Goal: Transaction & Acquisition: Purchase product/service

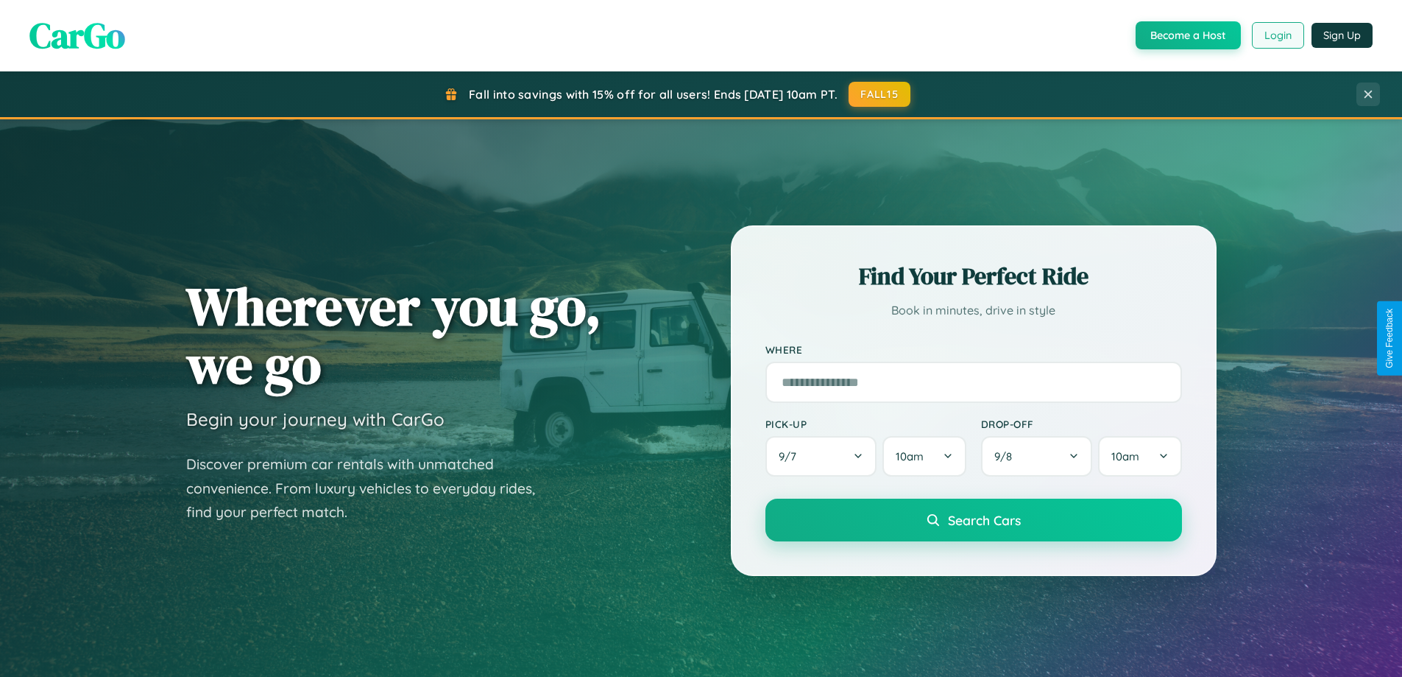
click at [1277, 35] on button "Login" at bounding box center [1278, 35] width 52 height 27
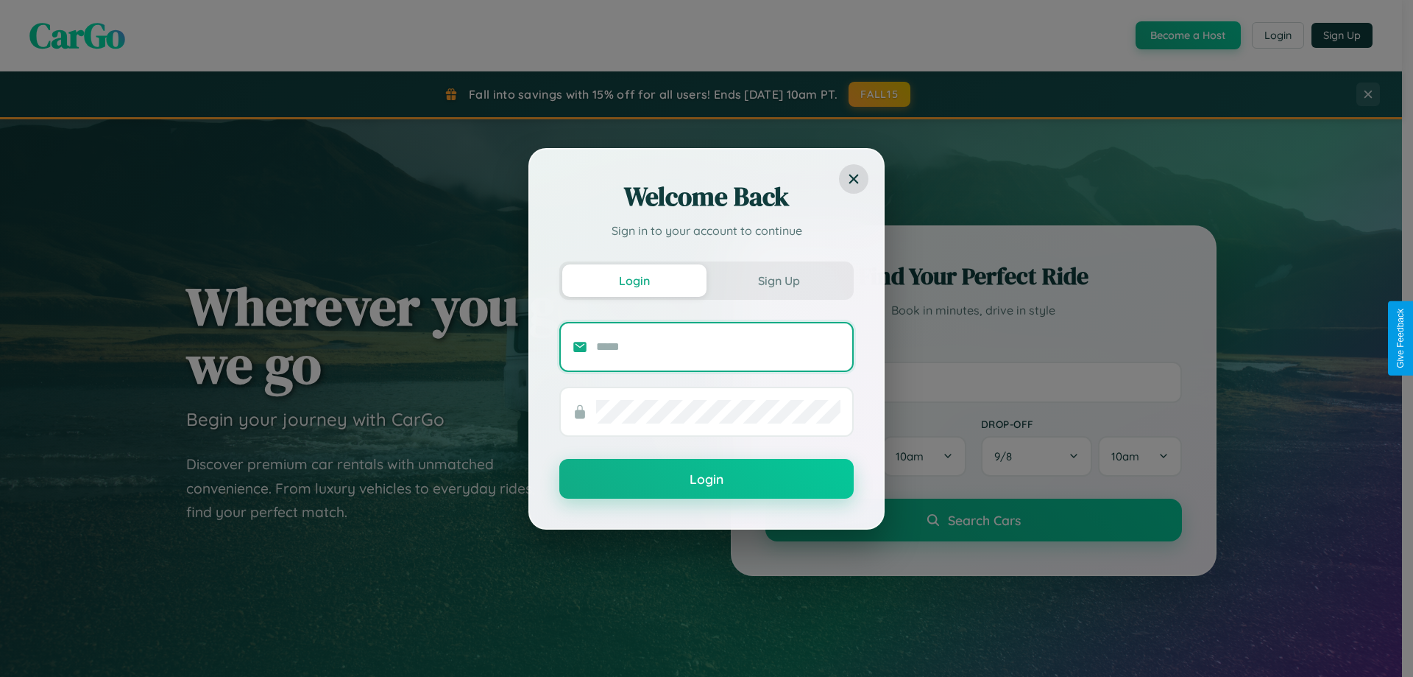
click at [719, 346] on input "text" at bounding box center [718, 347] width 244 height 24
type input "**********"
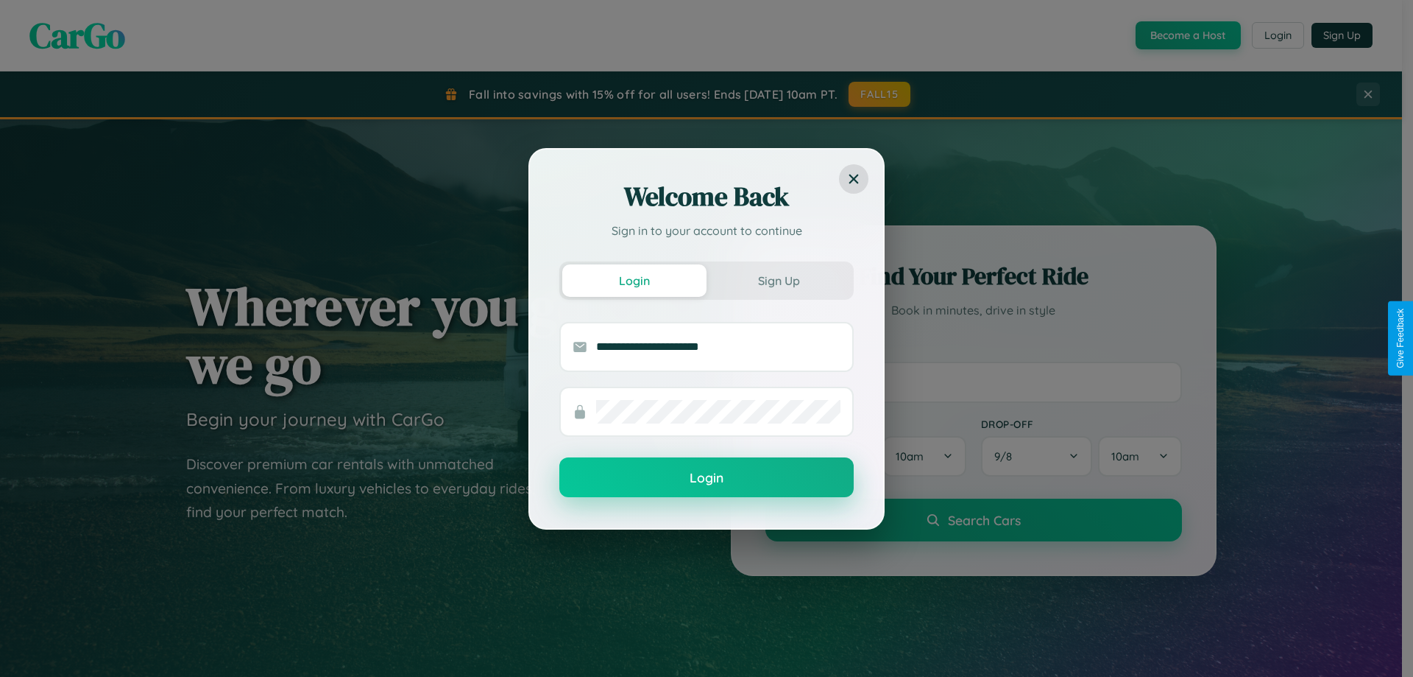
click at [707, 478] on button "Login" at bounding box center [706, 477] width 294 height 40
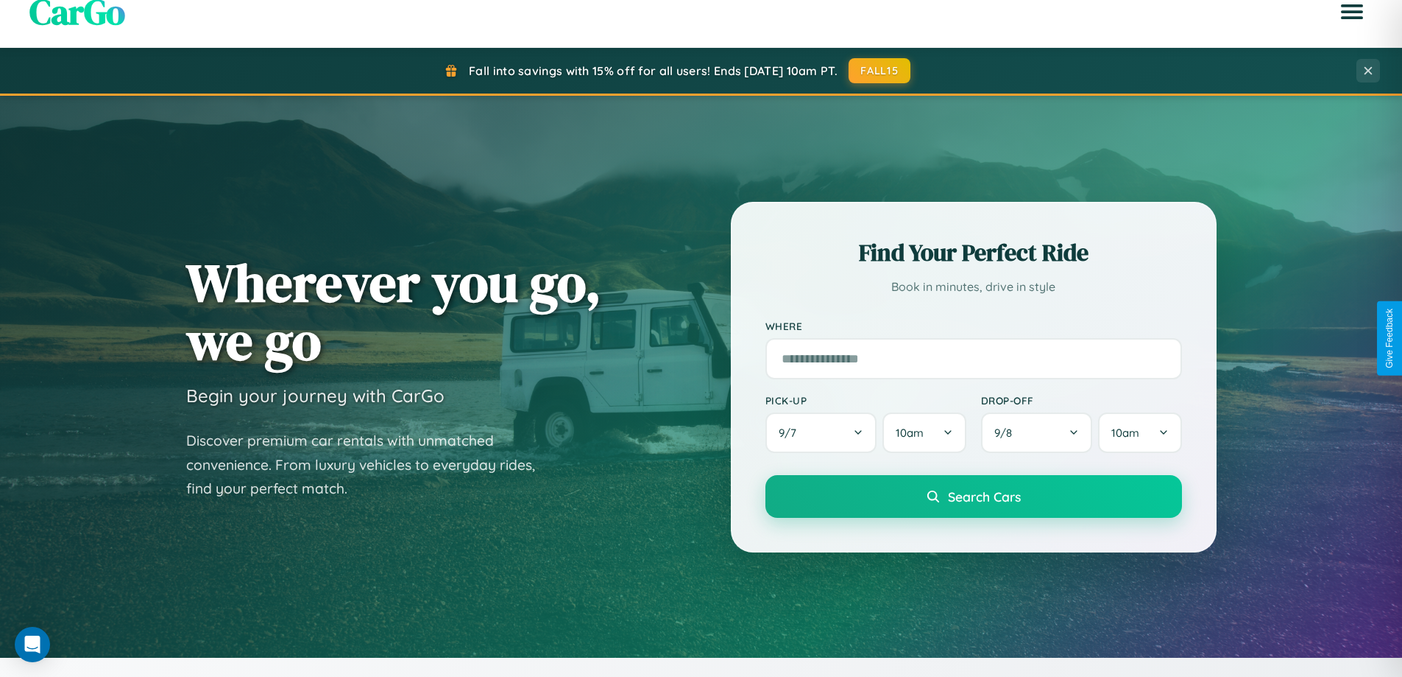
scroll to position [635, 0]
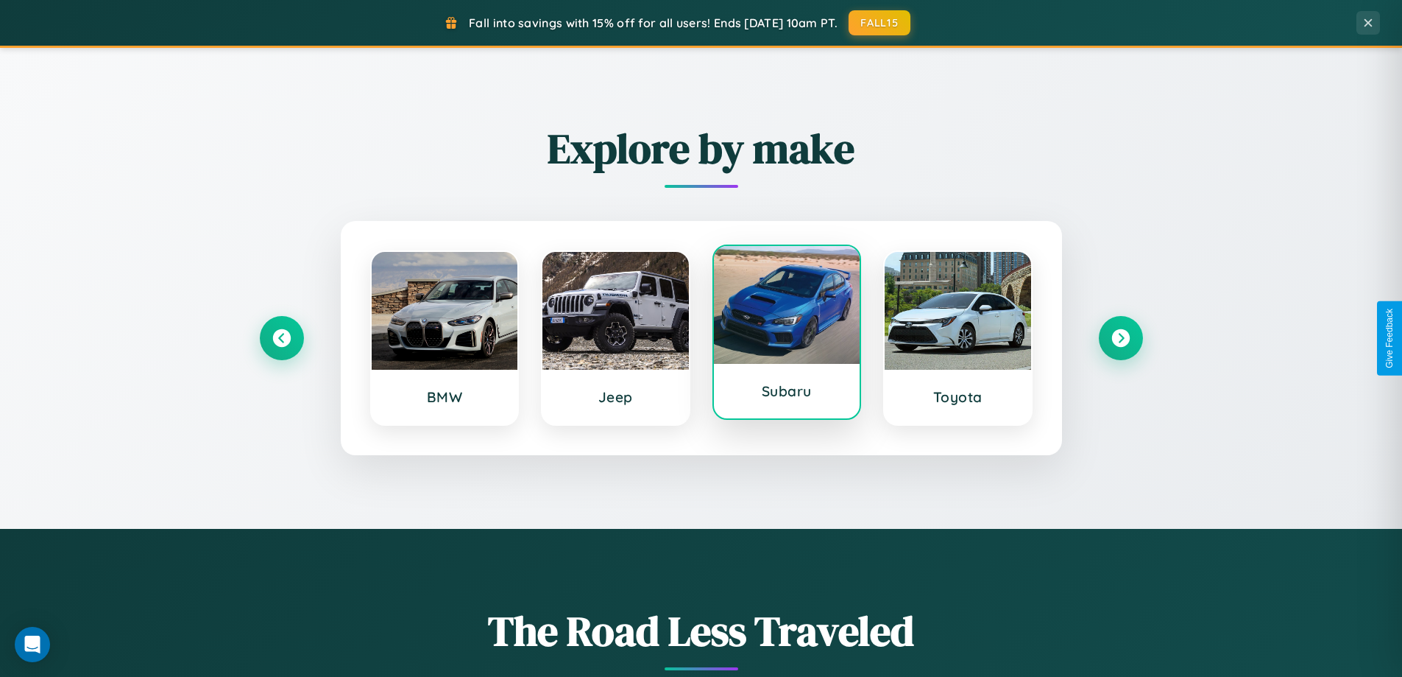
click at [786, 335] on div at bounding box center [787, 305] width 146 height 118
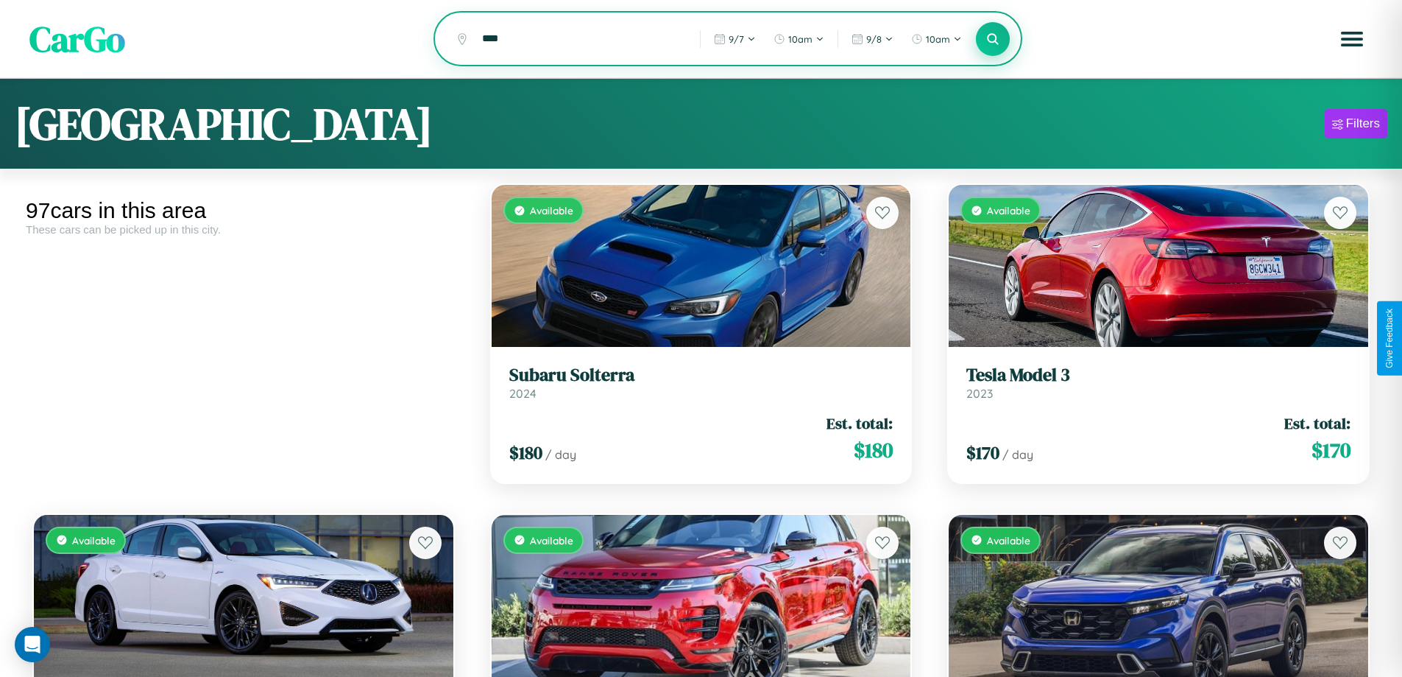
click at [993, 40] on icon at bounding box center [993, 39] width 14 height 14
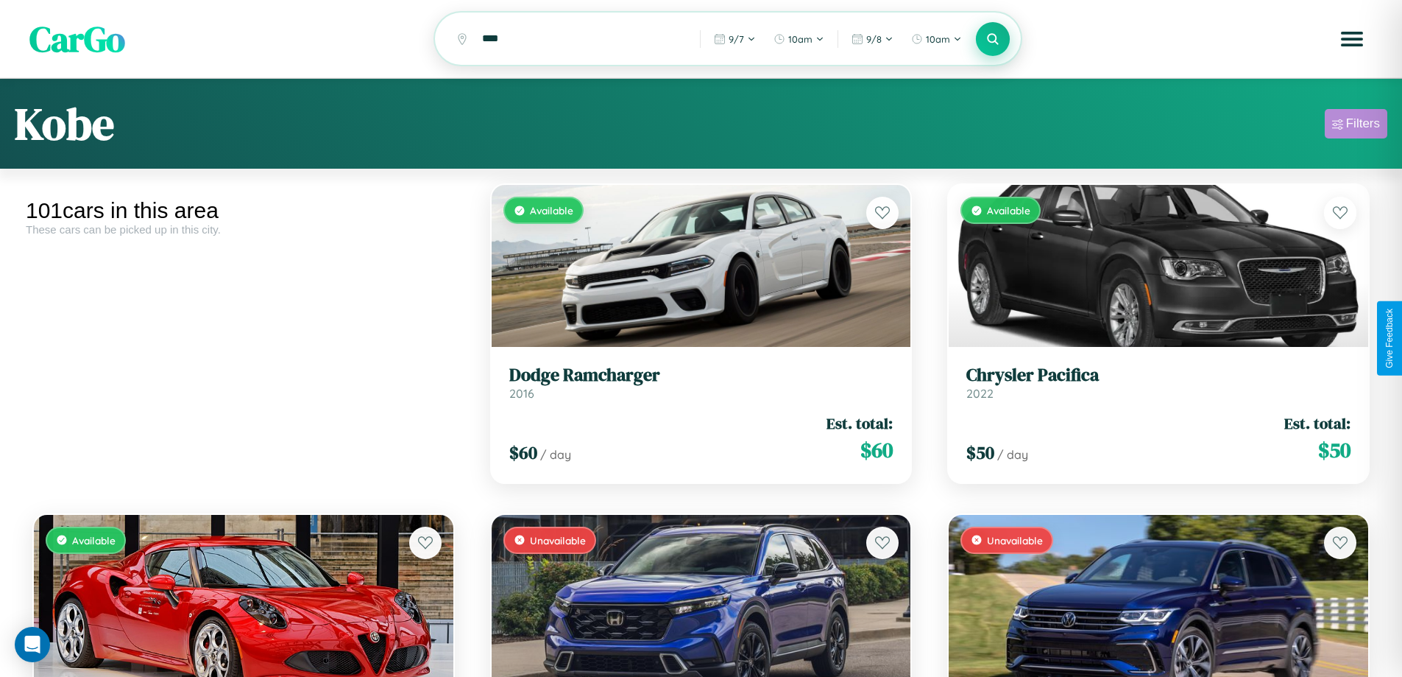
click at [1356, 126] on div "Filters" at bounding box center [1363, 123] width 34 height 15
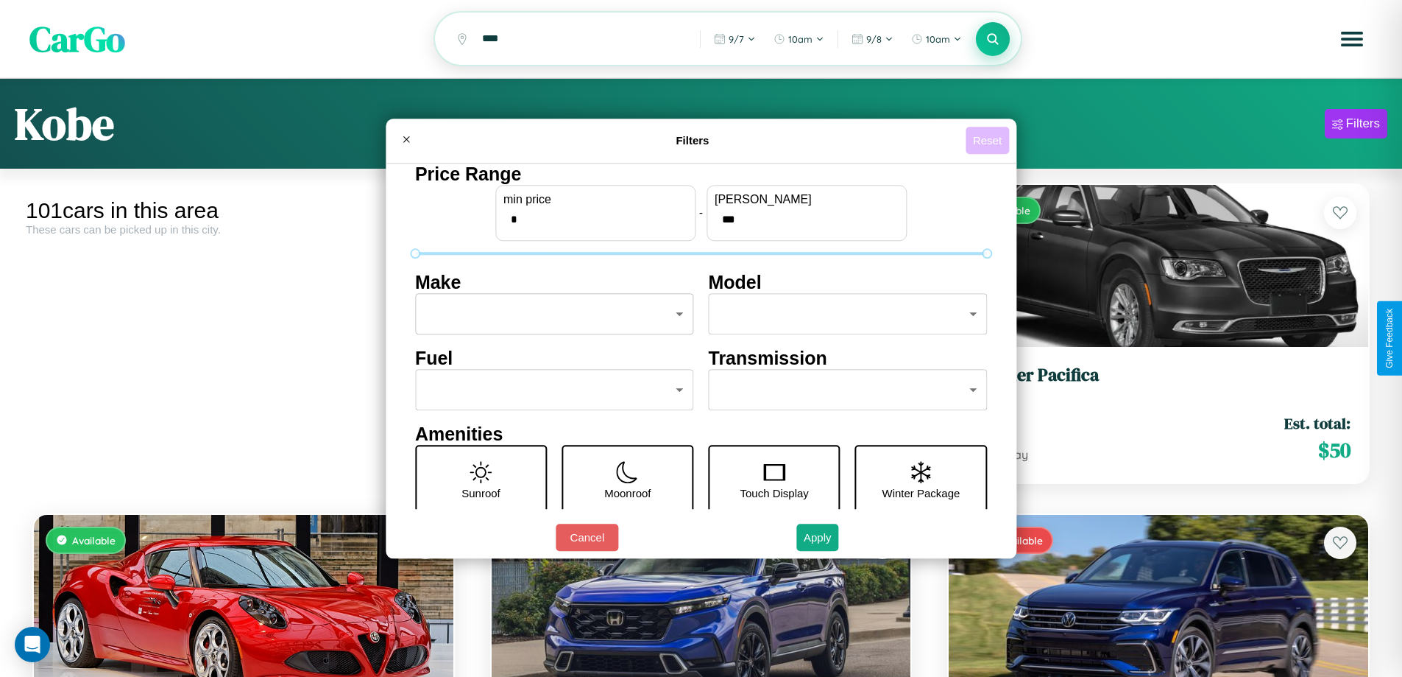
click at [989, 140] on button "Reset" at bounding box center [987, 140] width 43 height 27
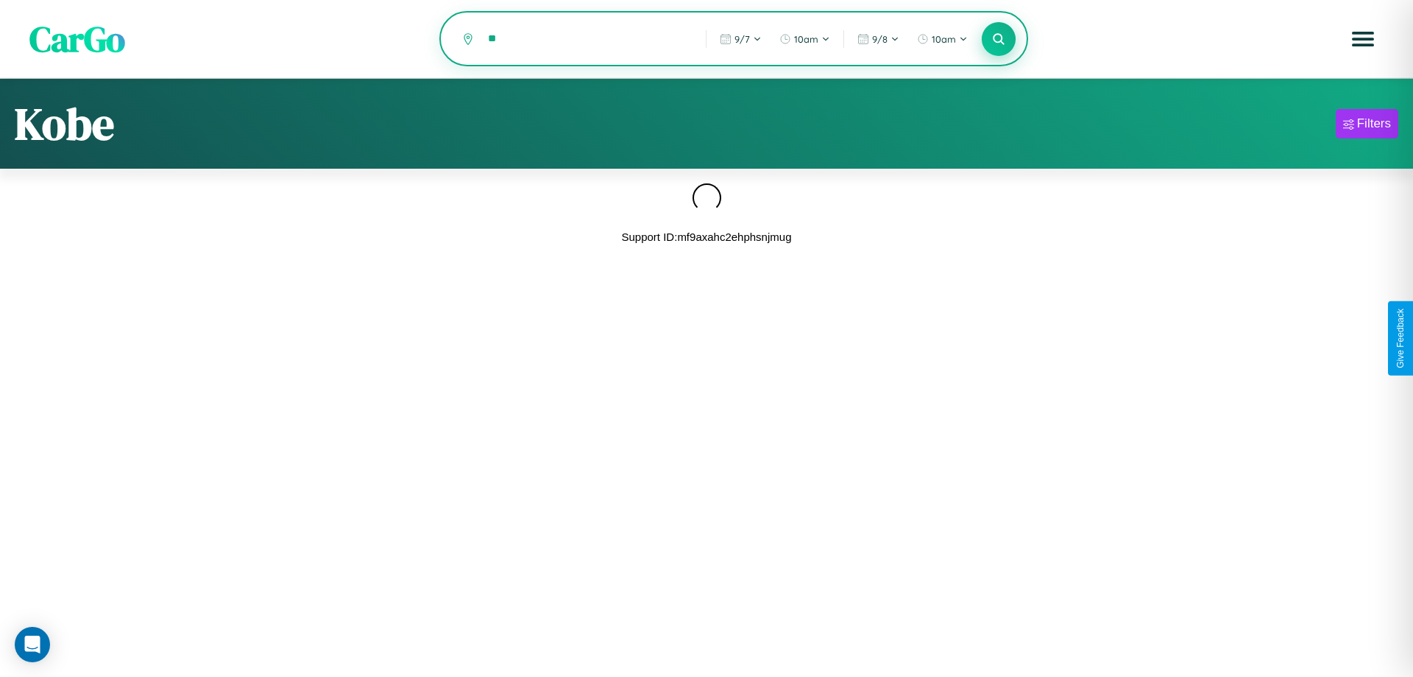
type input "*"
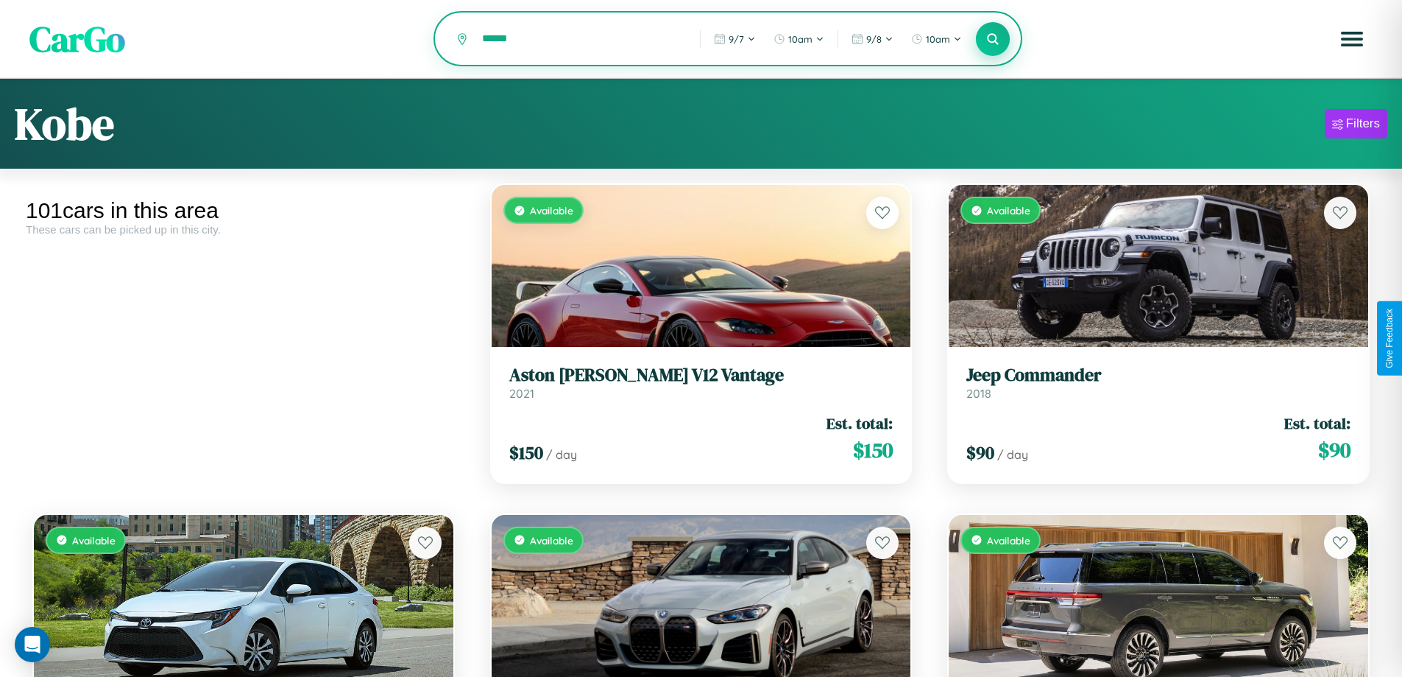
type input "******"
click at [993, 40] on icon at bounding box center [993, 39] width 14 height 14
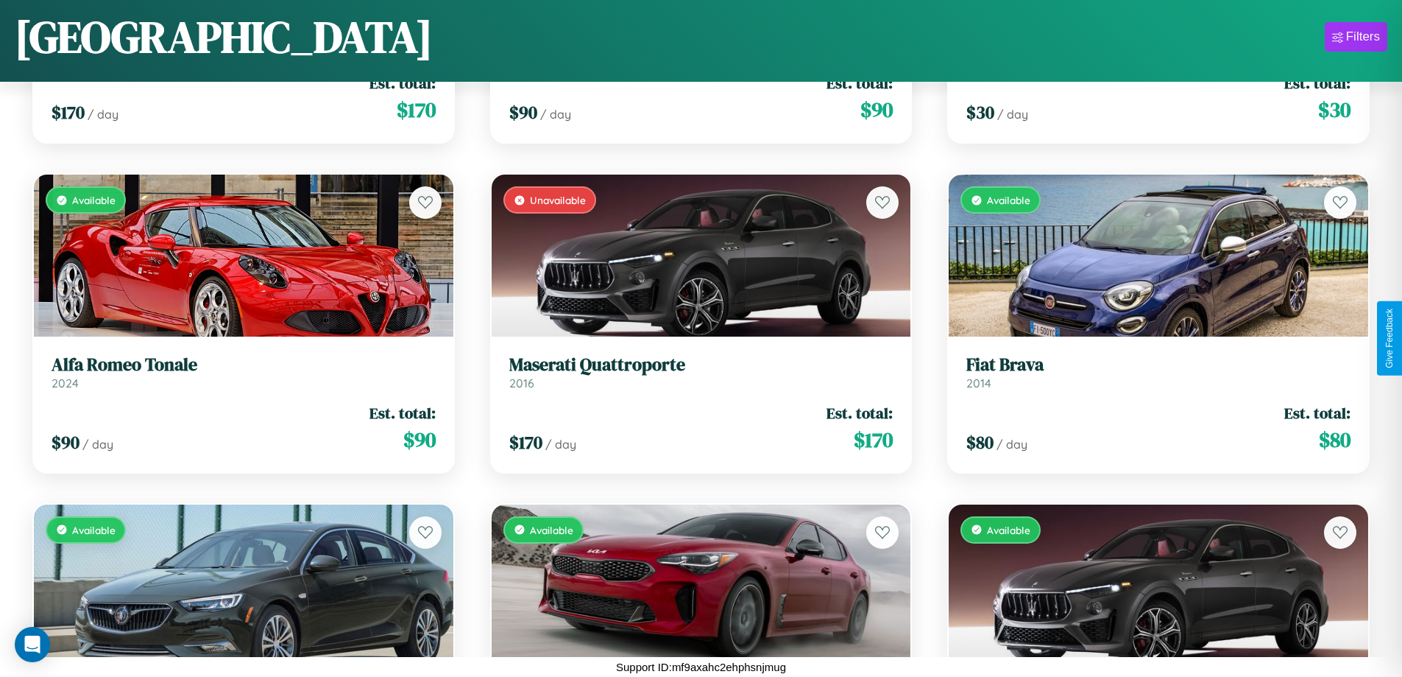
scroll to position [9437, 0]
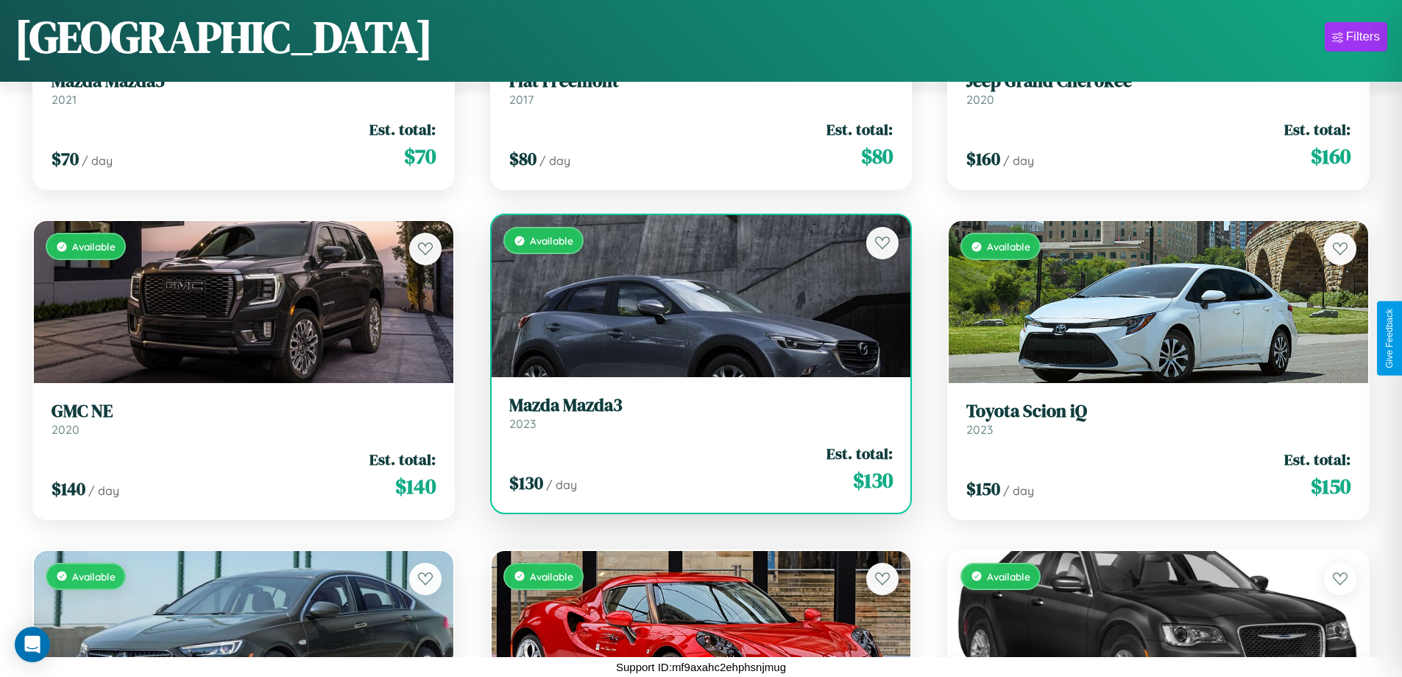
click at [695, 417] on link "Mazda Mazda3 2023" at bounding box center [701, 413] width 384 height 36
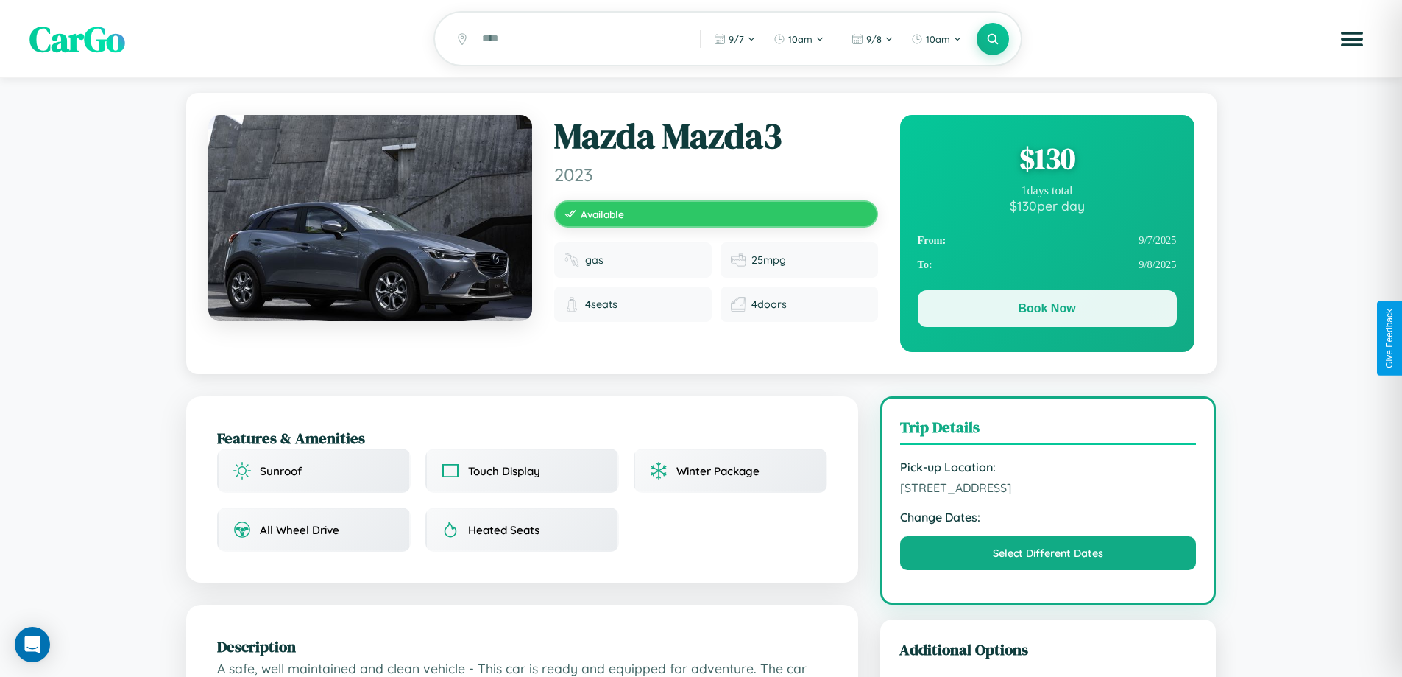
click at [1047, 311] on button "Book Now" at bounding box center [1047, 308] width 259 height 37
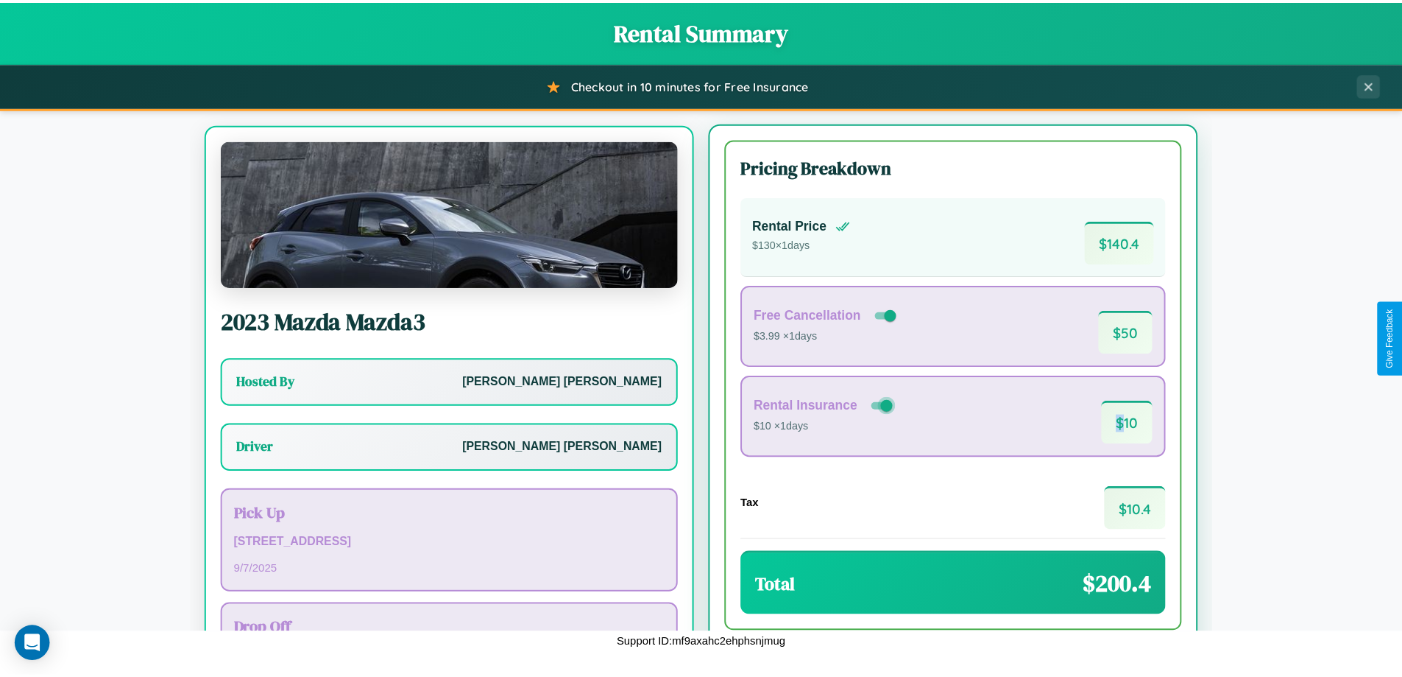
scroll to position [68, 0]
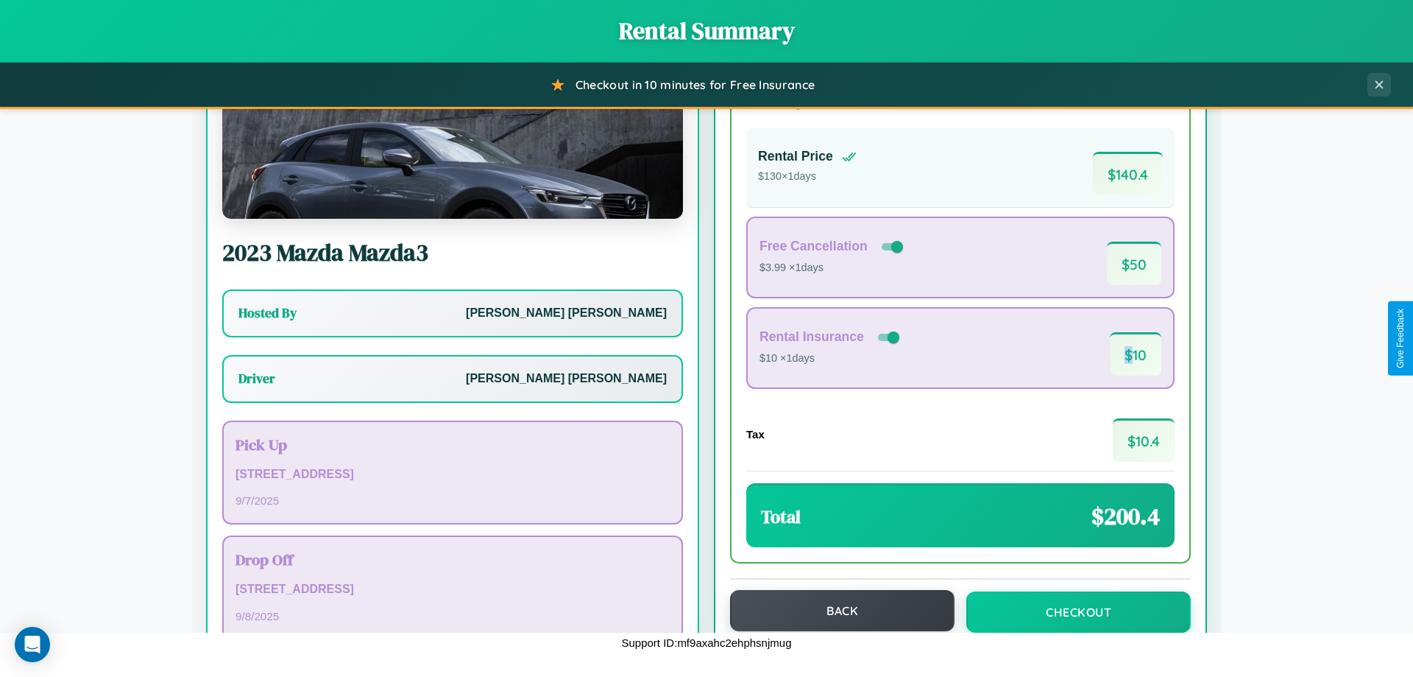
click at [836, 610] on button "Back" at bounding box center [842, 610] width 225 height 41
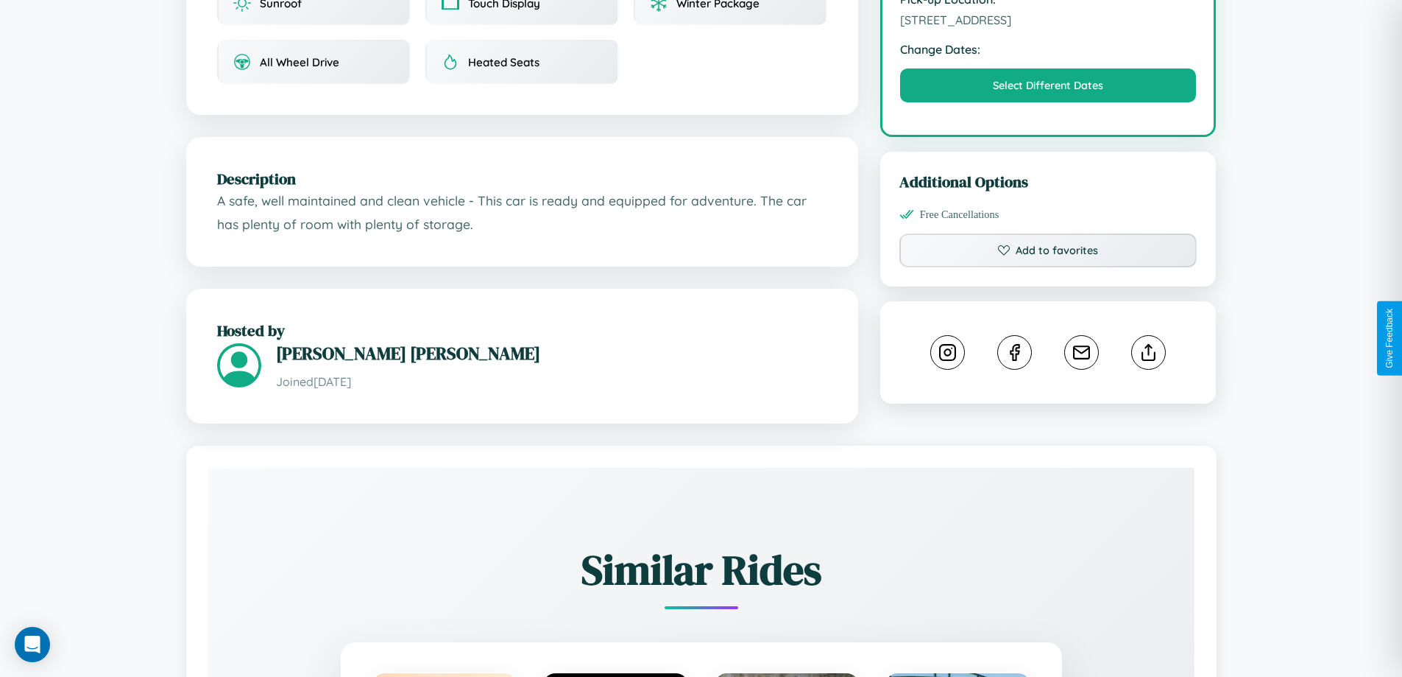
scroll to position [839, 0]
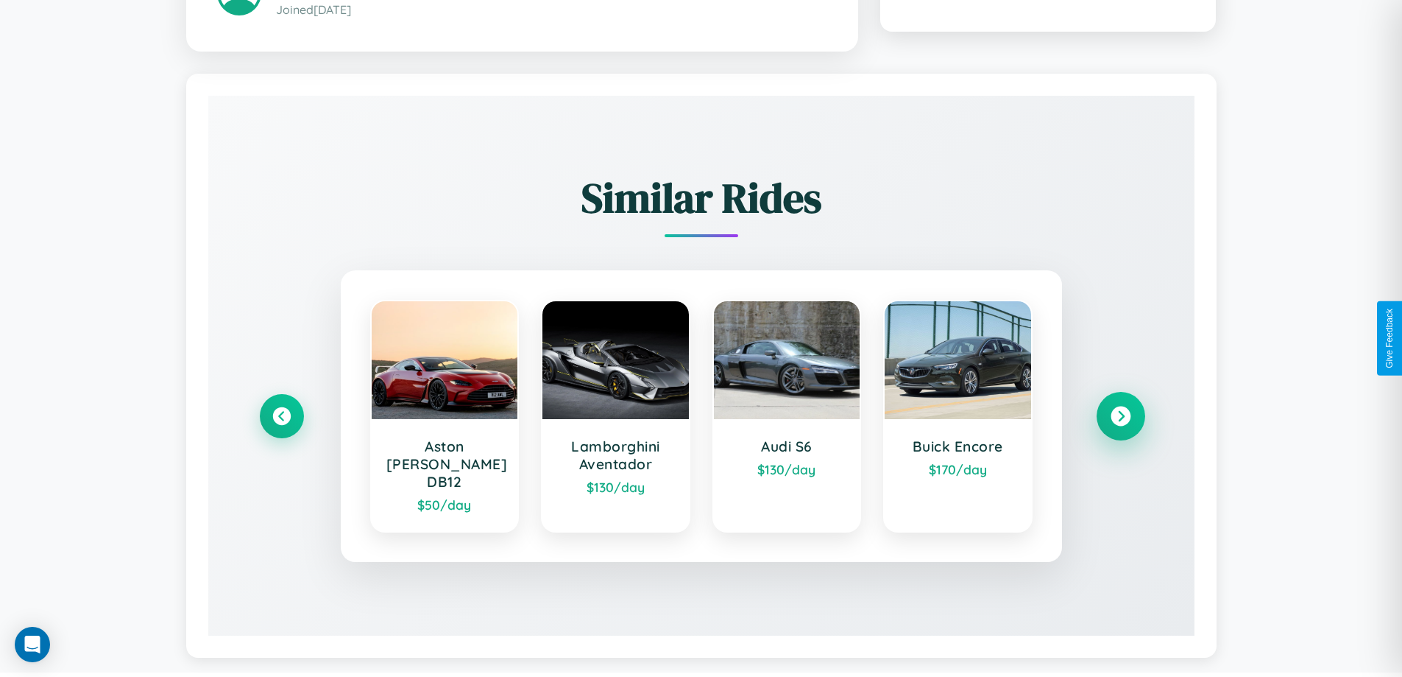
click at [1120, 409] on icon at bounding box center [1121, 416] width 20 height 20
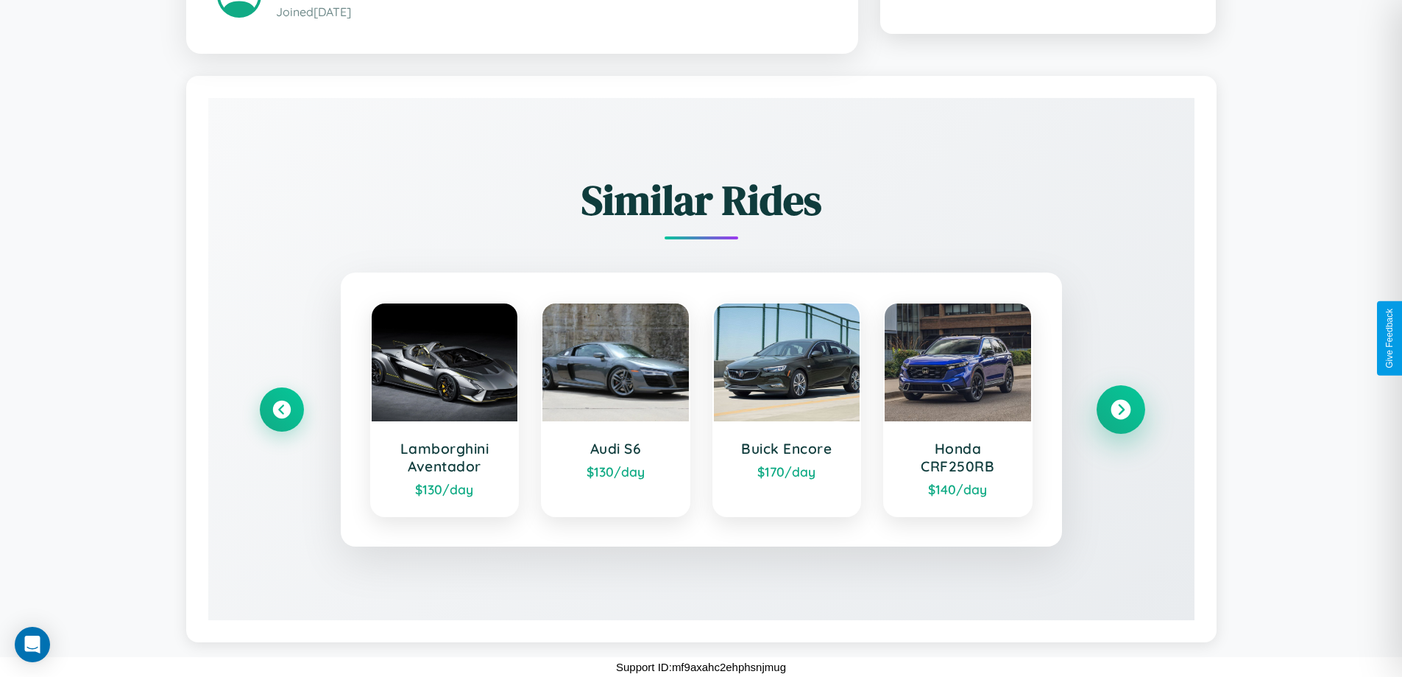
click at [1120, 409] on icon at bounding box center [1121, 410] width 20 height 20
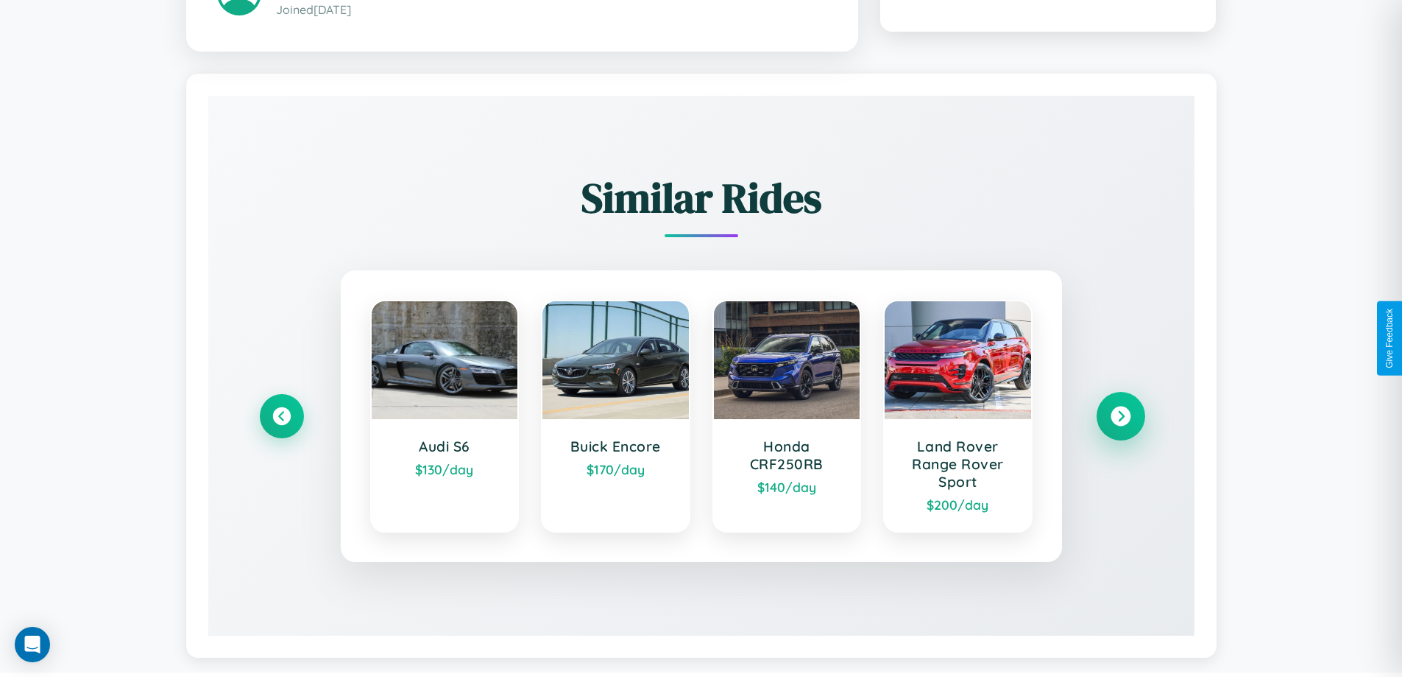
click at [1120, 418] on icon at bounding box center [1121, 416] width 20 height 20
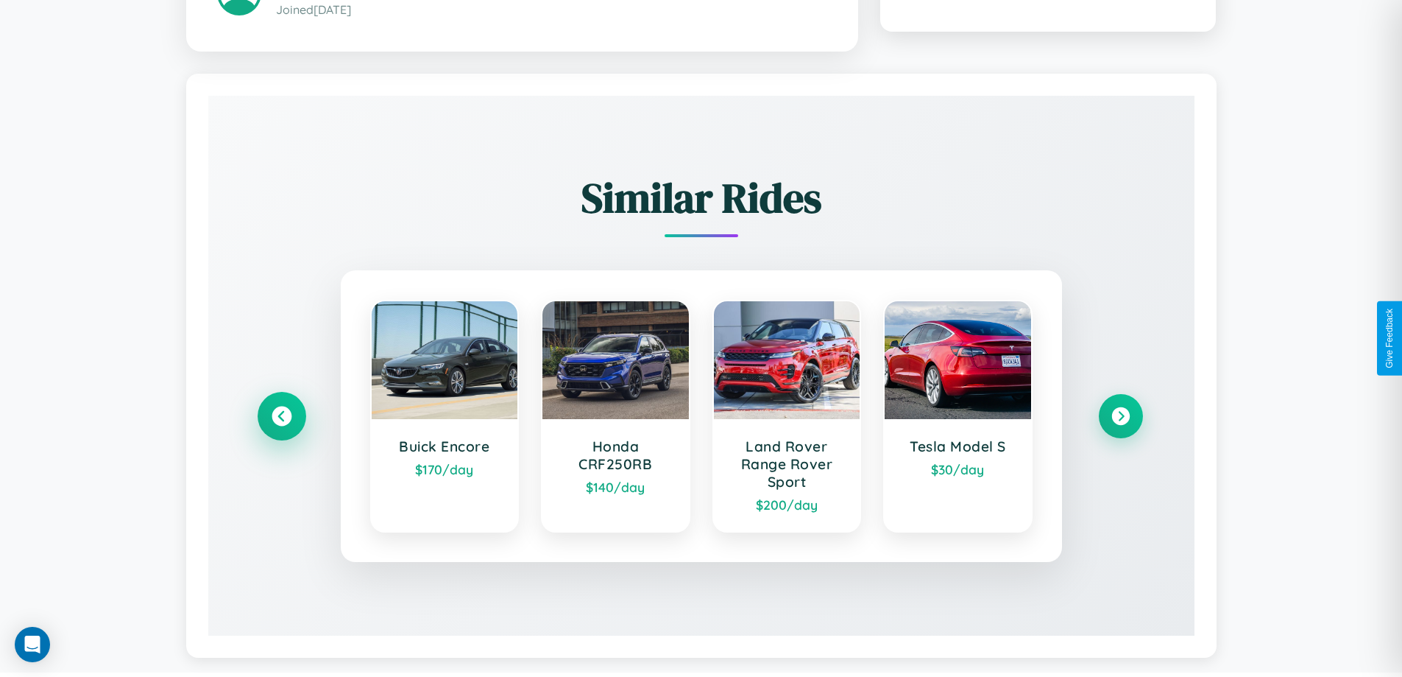
click at [281, 418] on icon at bounding box center [282, 416] width 20 height 20
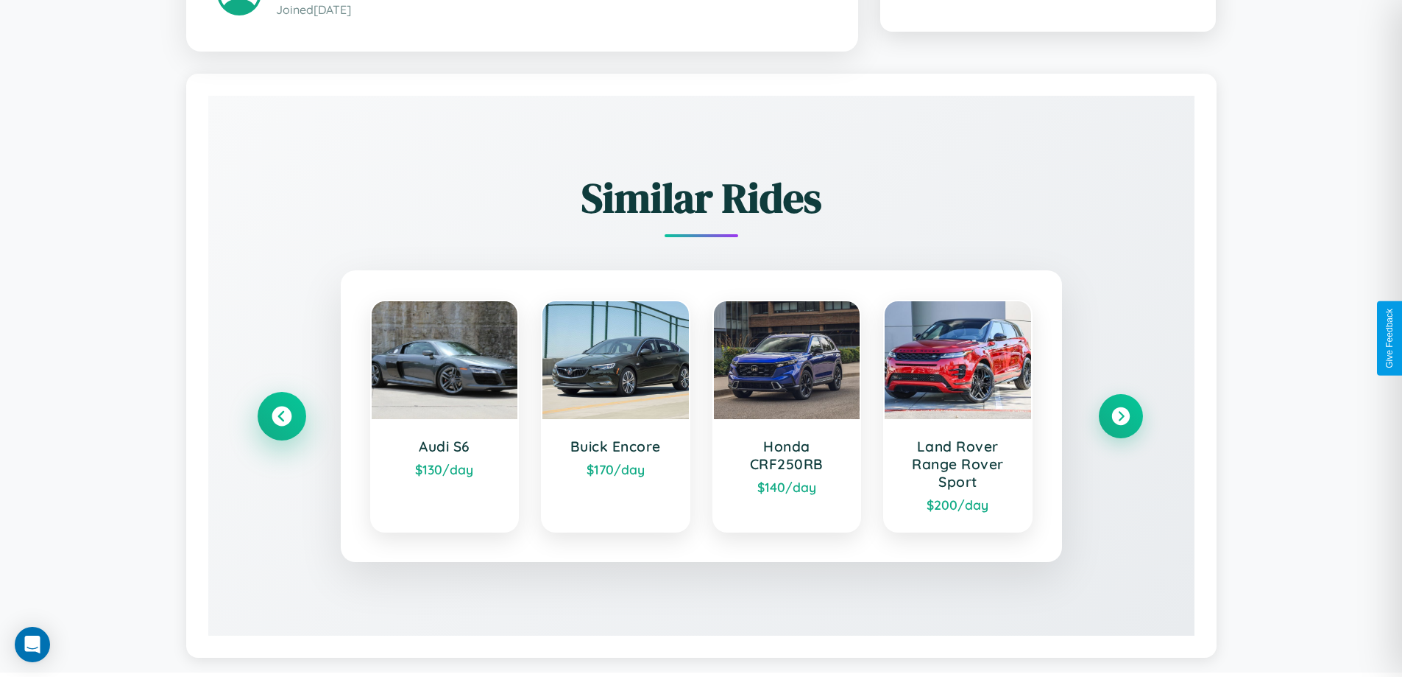
click at [281, 418] on icon at bounding box center [282, 416] width 20 height 20
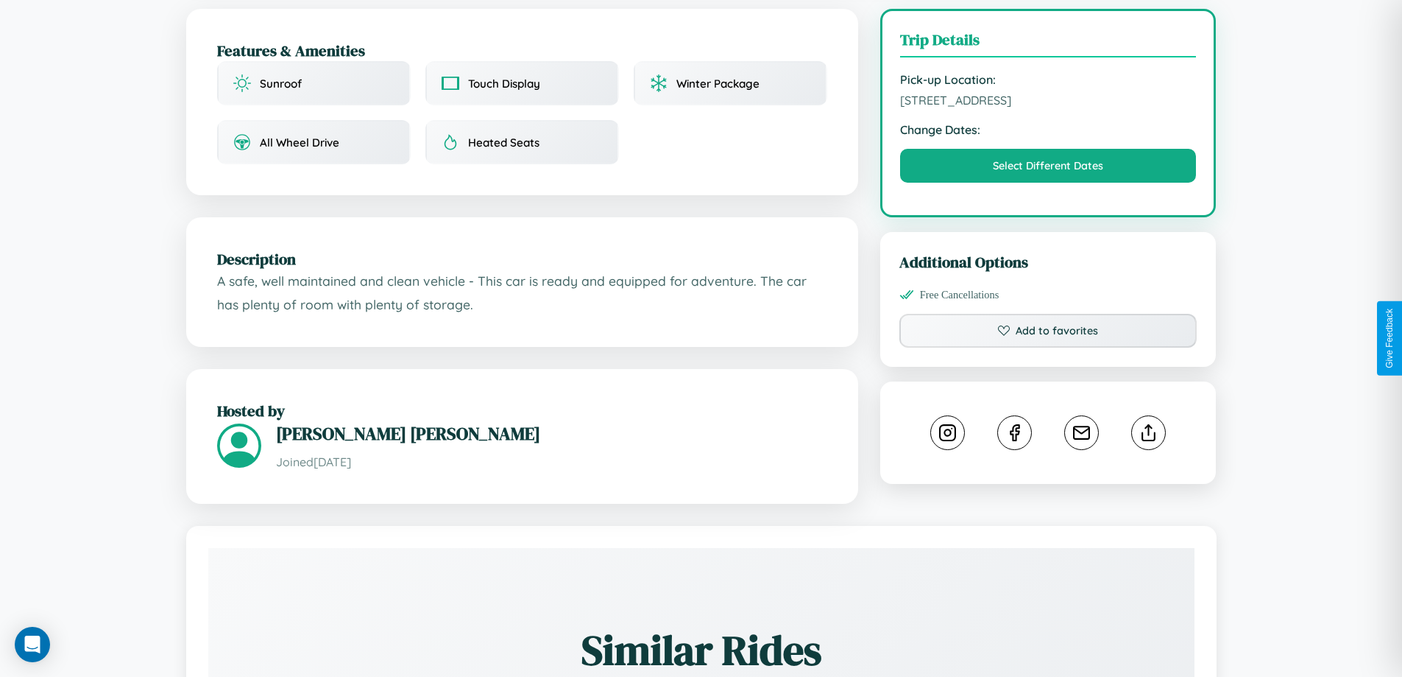
scroll to position [382, 0]
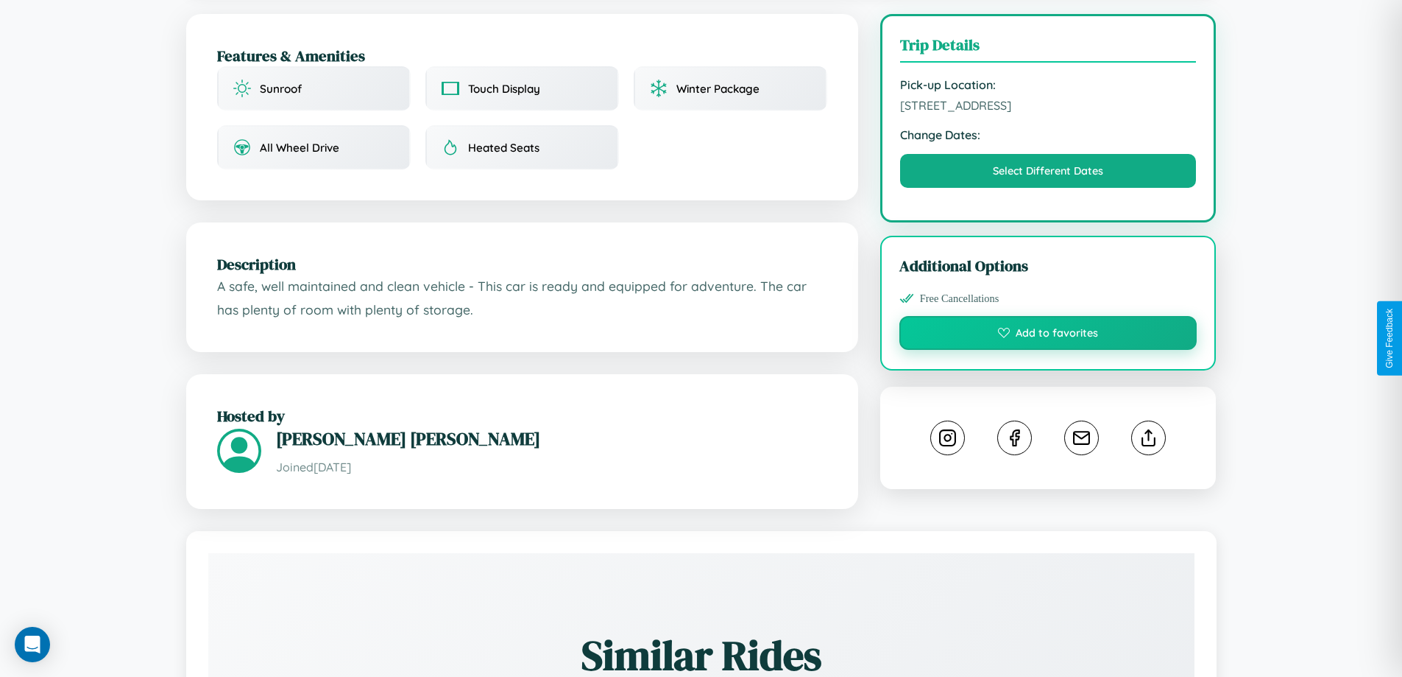
click at [1048, 335] on button "Add to favorites" at bounding box center [1049, 333] width 298 height 34
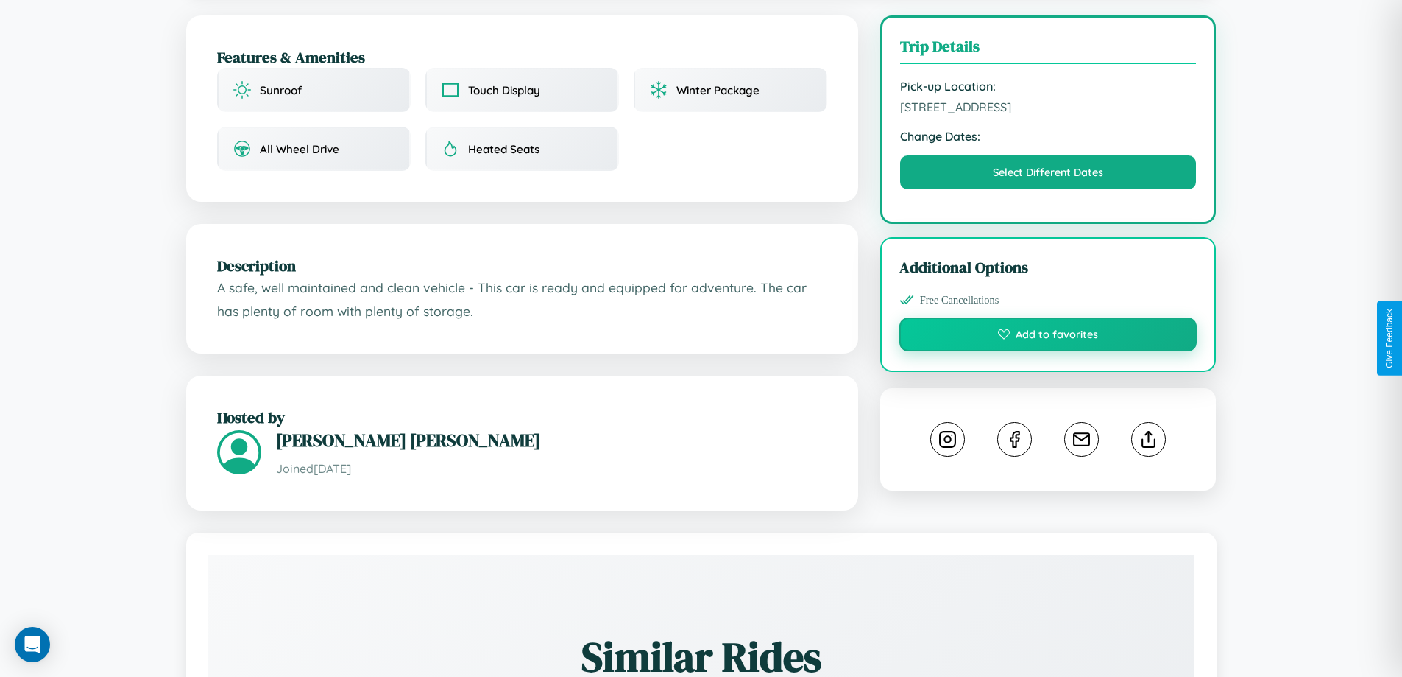
scroll to position [152, 0]
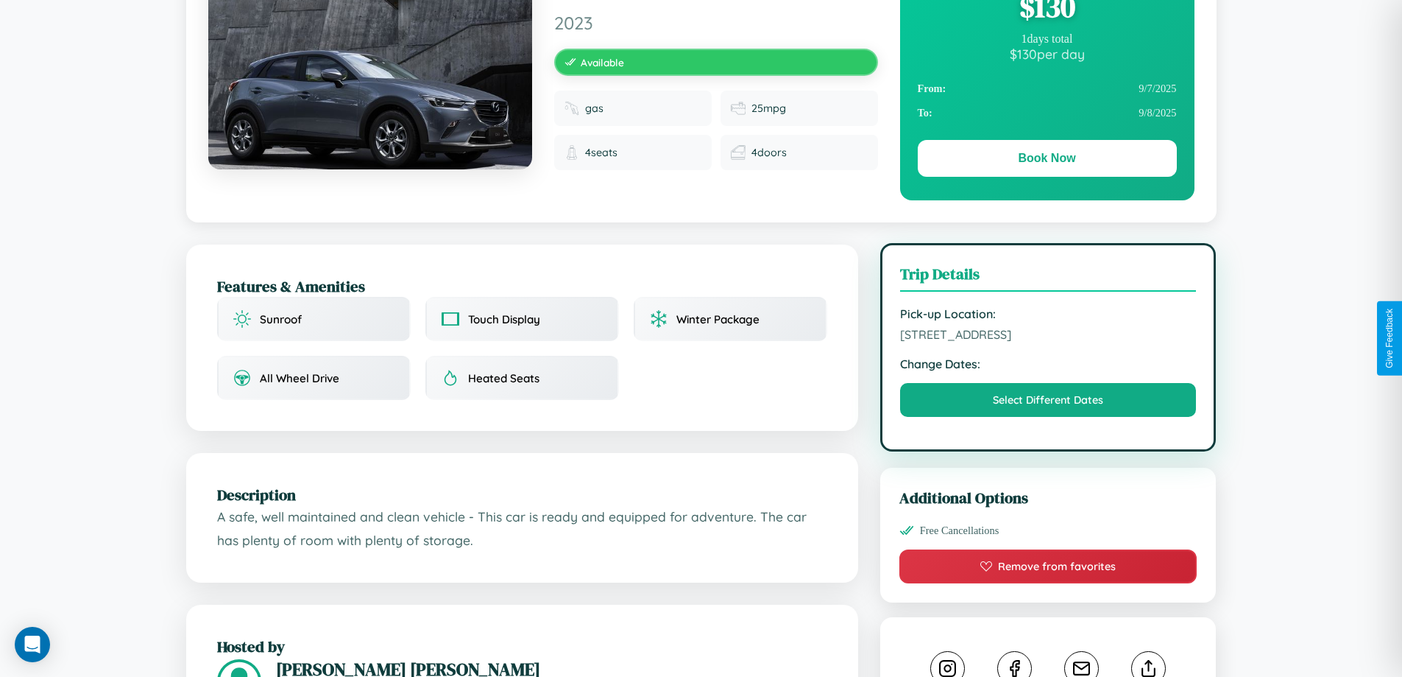
click at [1048, 336] on span "6701 Main Street Dublin 18304 Ireland" at bounding box center [1048, 334] width 297 height 15
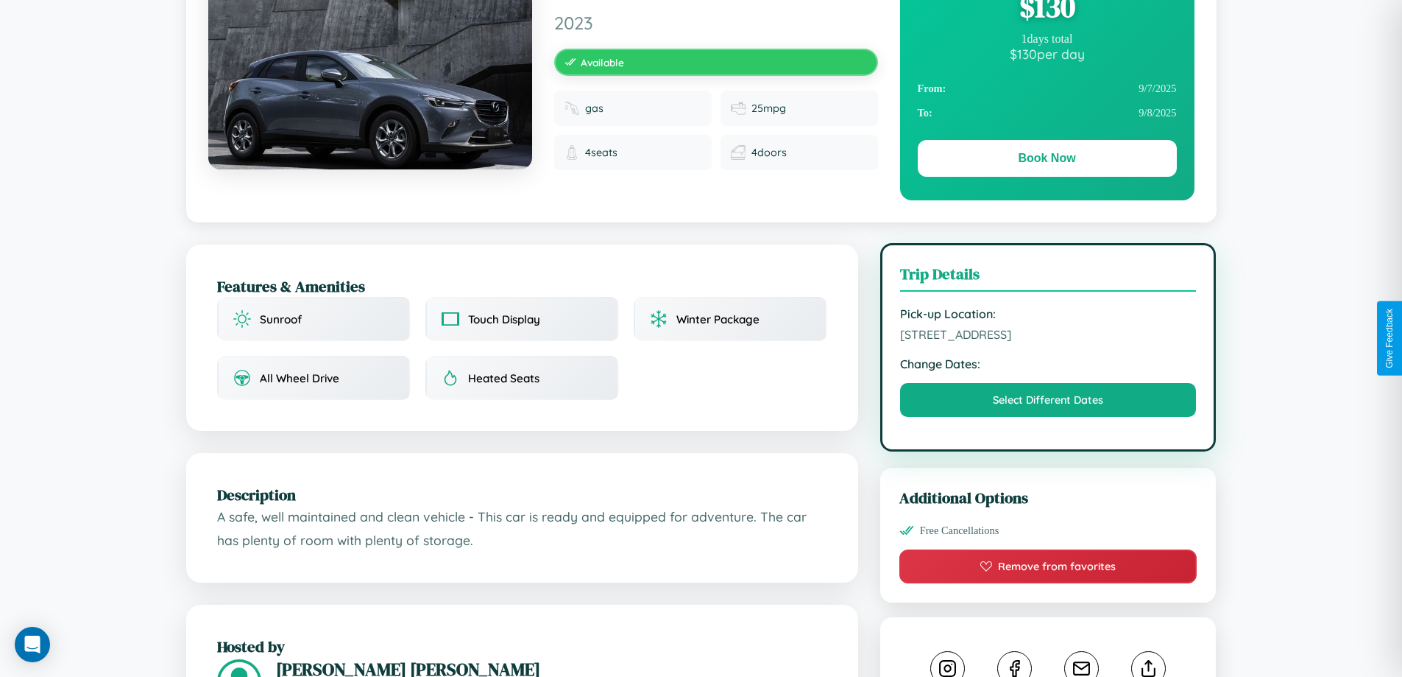
click at [1048, 336] on span "6701 Main Street Dublin 18304 Ireland" at bounding box center [1048, 334] width 297 height 15
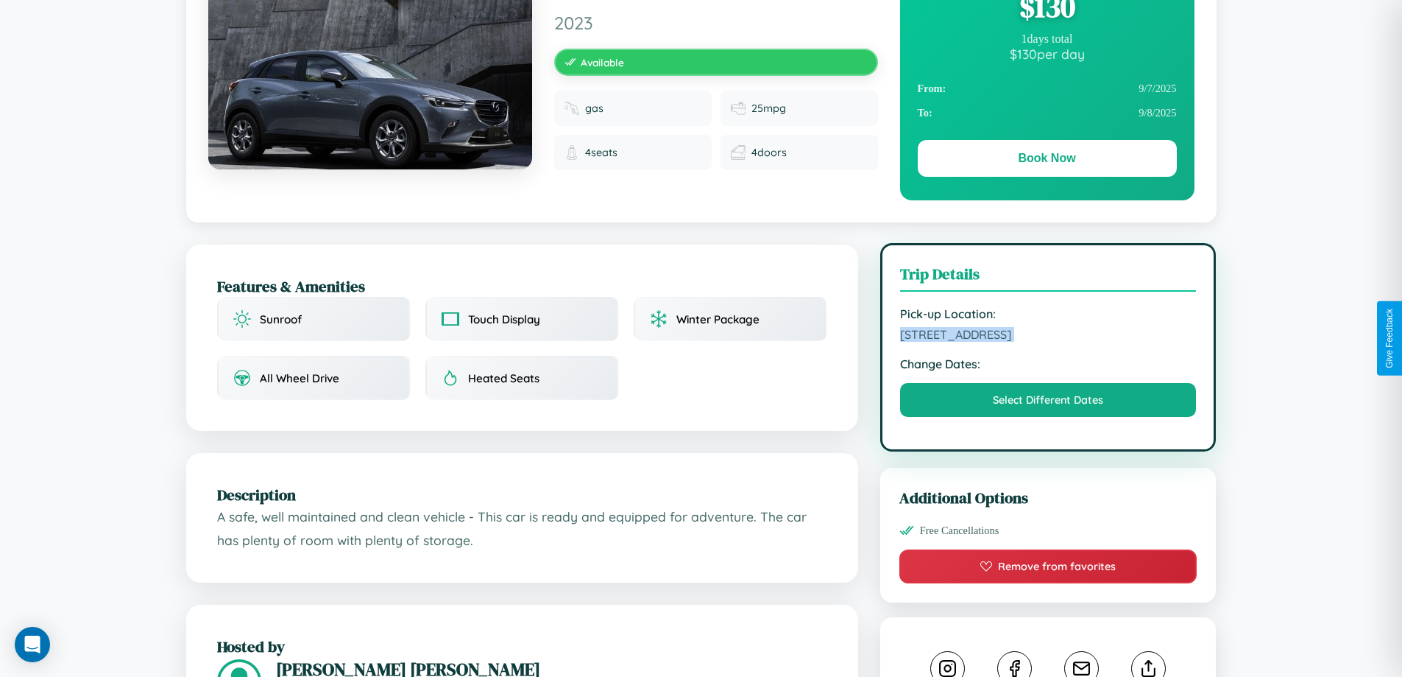
click at [1048, 336] on span "6701 Main Street Dublin 18304 Ireland" at bounding box center [1048, 334] width 297 height 15
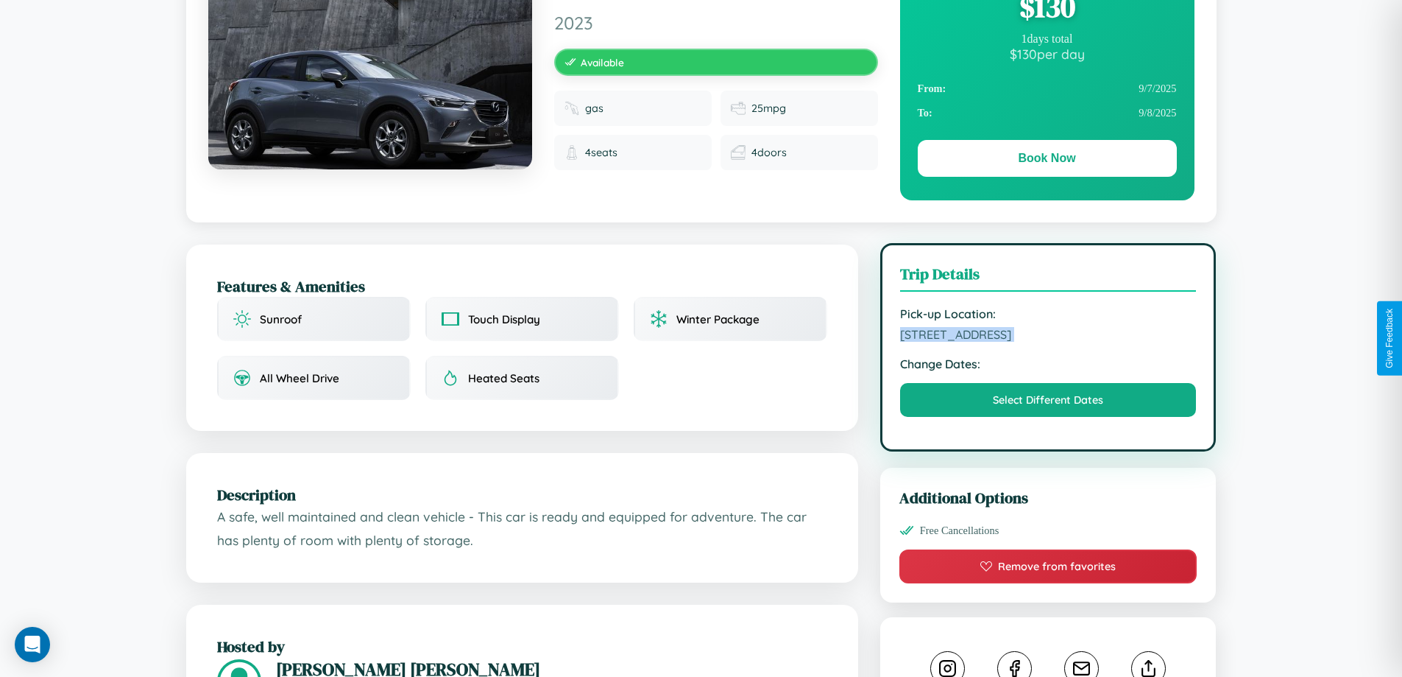
click at [1048, 336] on span "6701 Main Street Dublin 18304 Ireland" at bounding box center [1048, 334] width 297 height 15
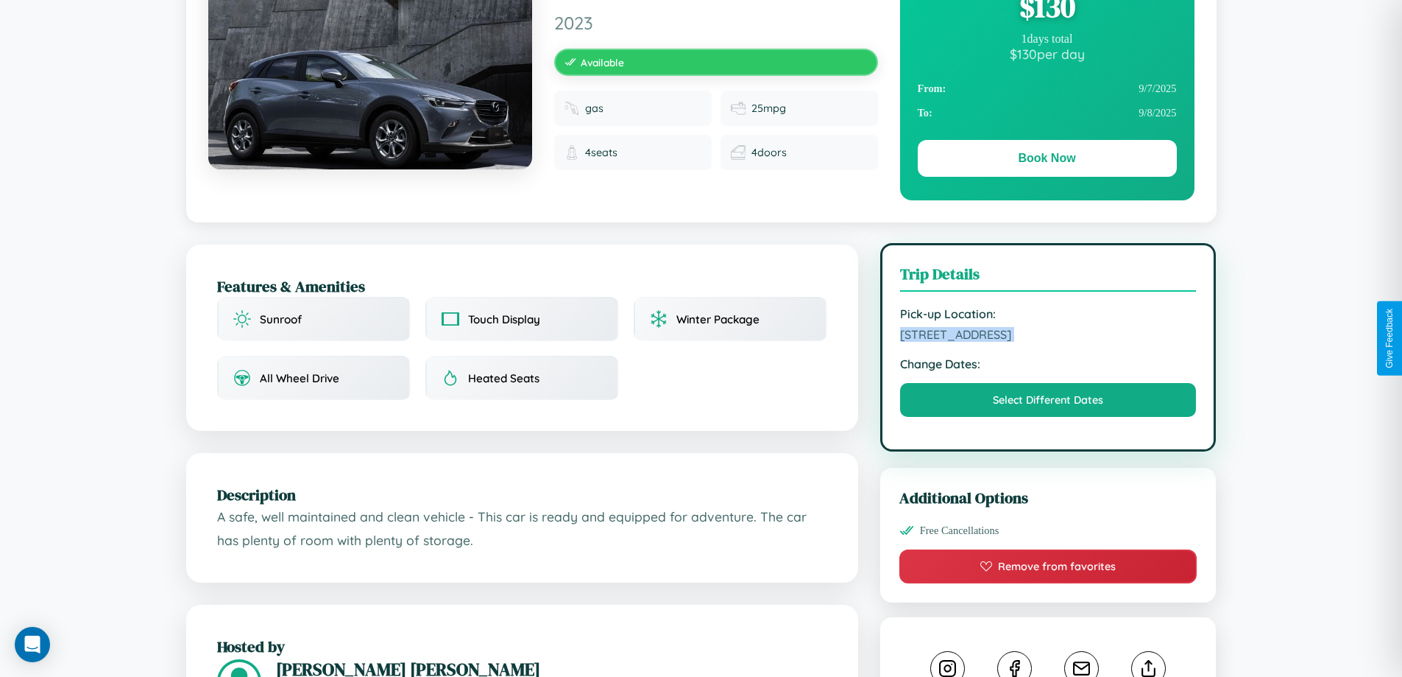
click at [1048, 336] on span "6701 Main Street Dublin 18304 Ireland" at bounding box center [1048, 334] width 297 height 15
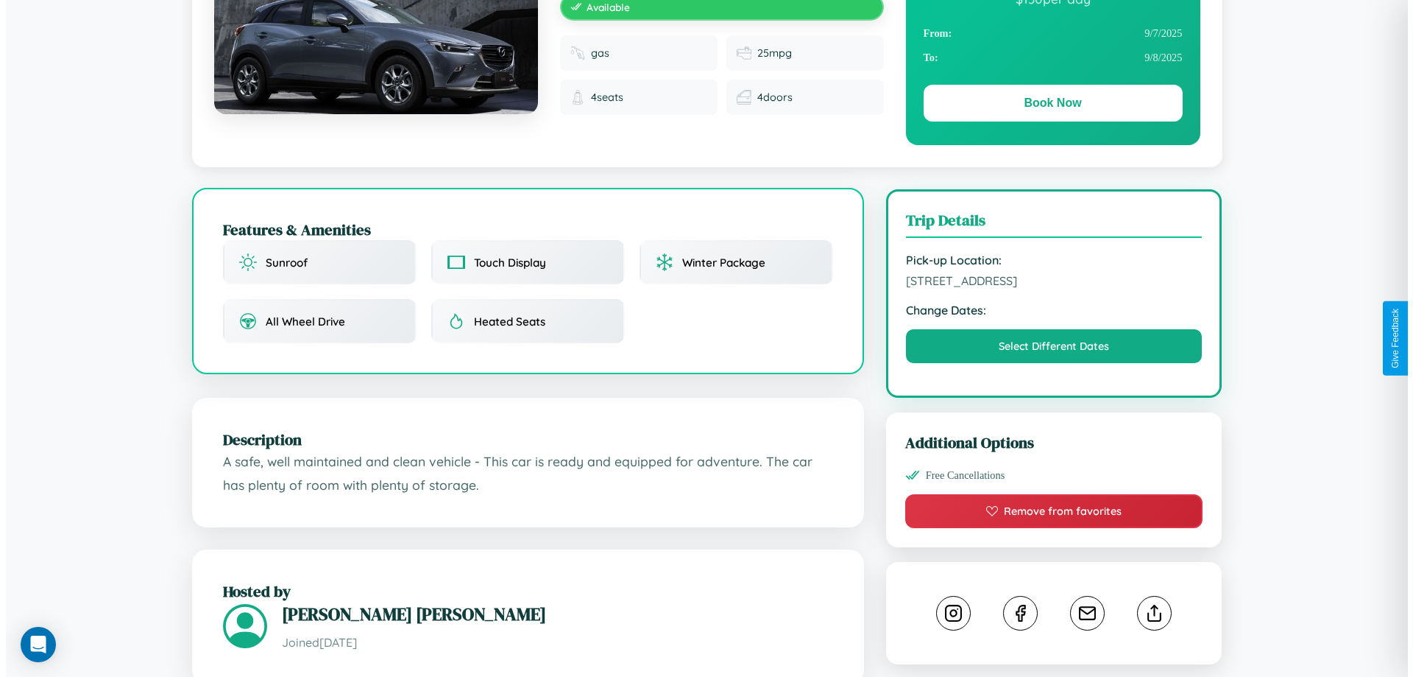
scroll to position [382, 0]
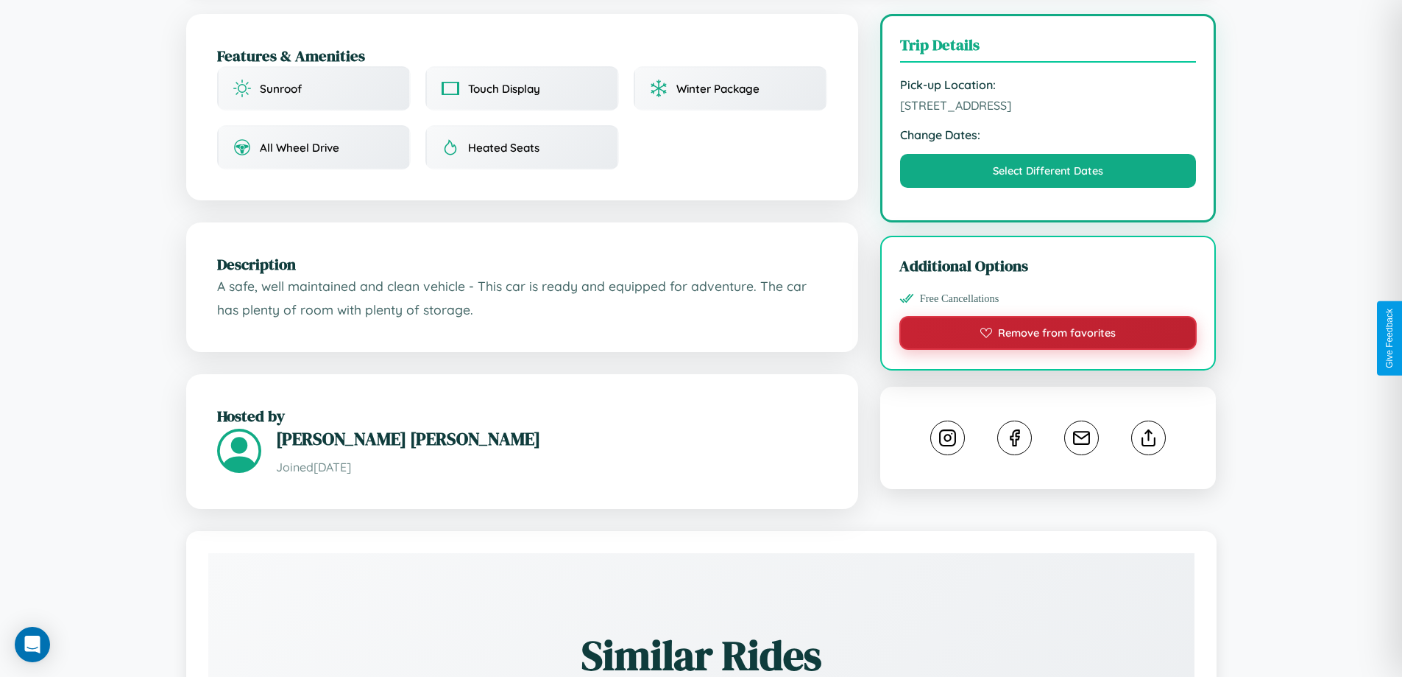
click at [1048, 335] on button "Remove from favorites" at bounding box center [1049, 333] width 298 height 34
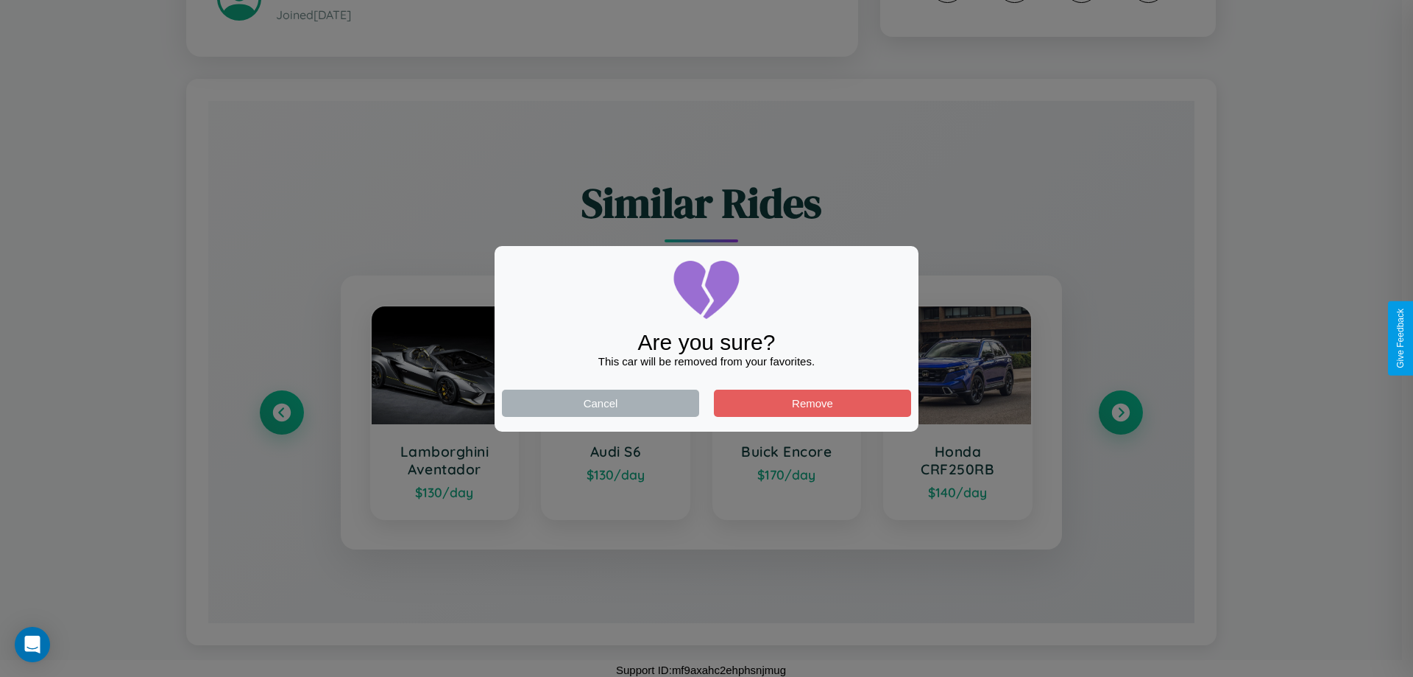
scroll to position [839, 0]
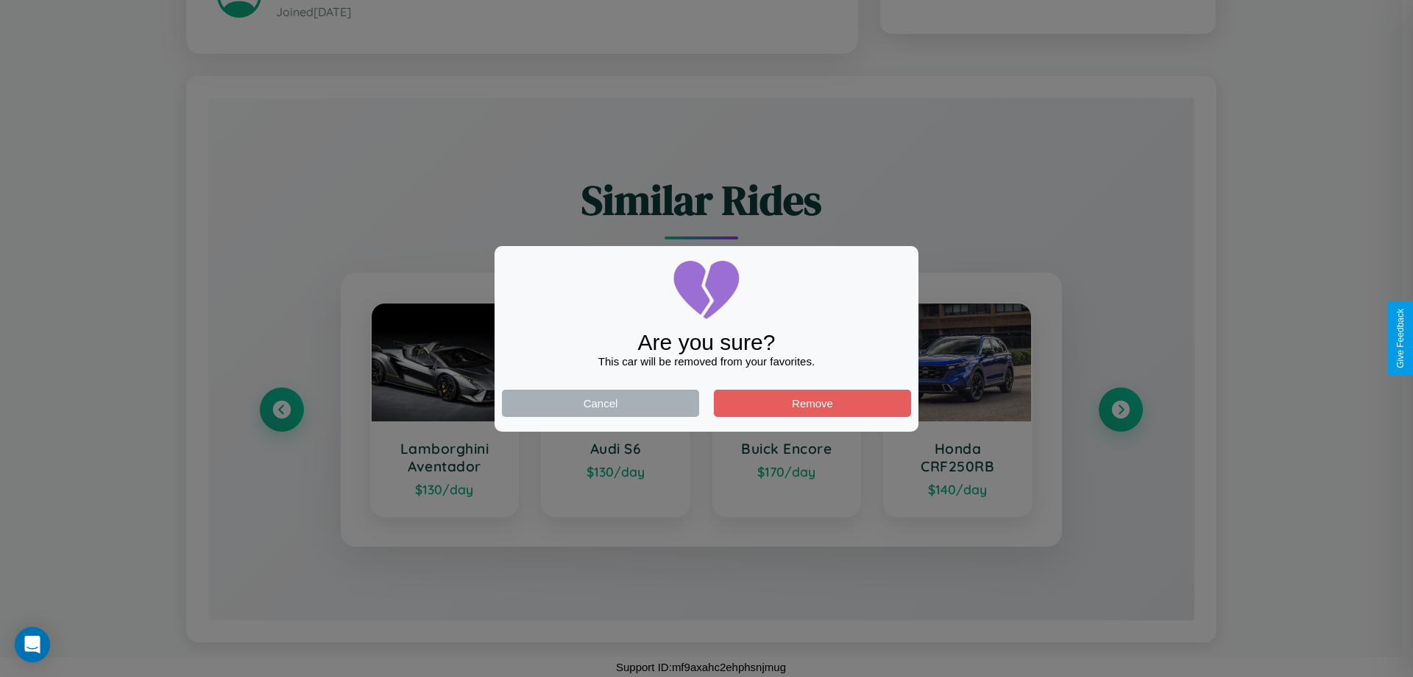
click at [281, 409] on div at bounding box center [706, 338] width 1413 height 677
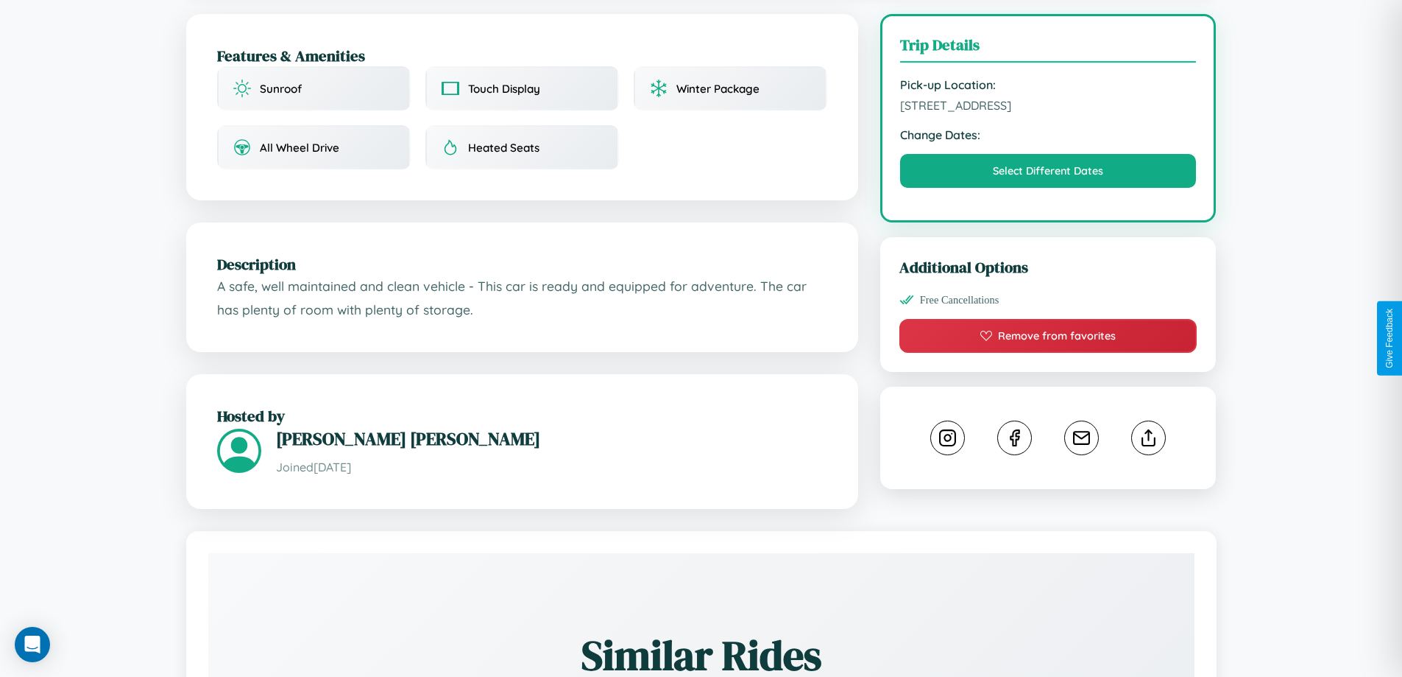
scroll to position [594, 0]
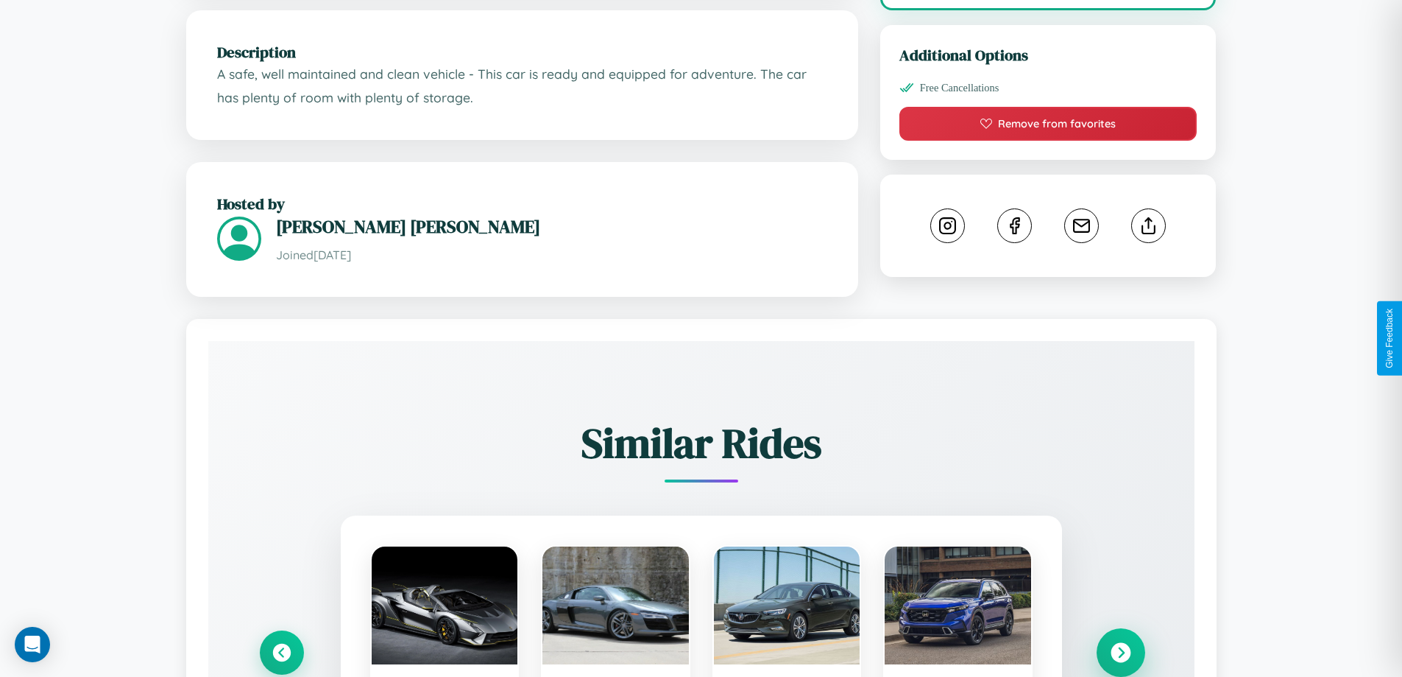
click at [1120, 654] on icon at bounding box center [1121, 653] width 20 height 20
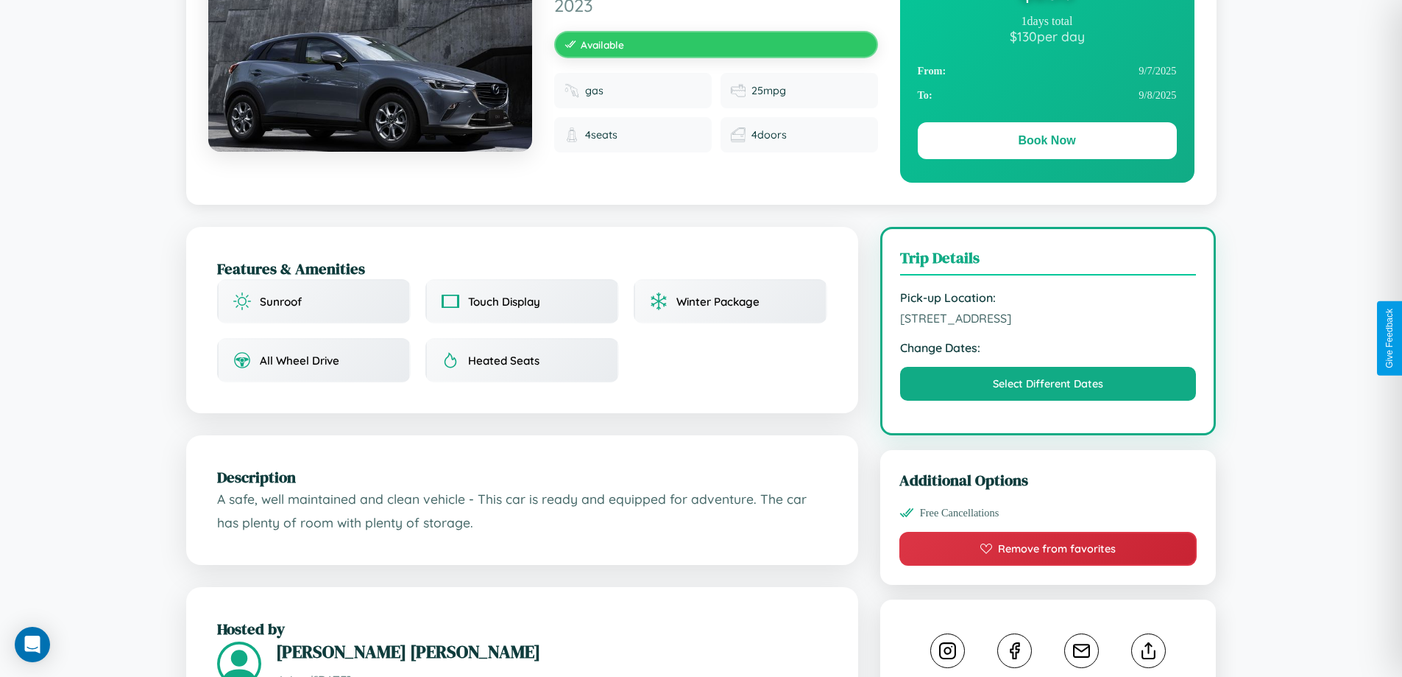
scroll to position [152, 0]
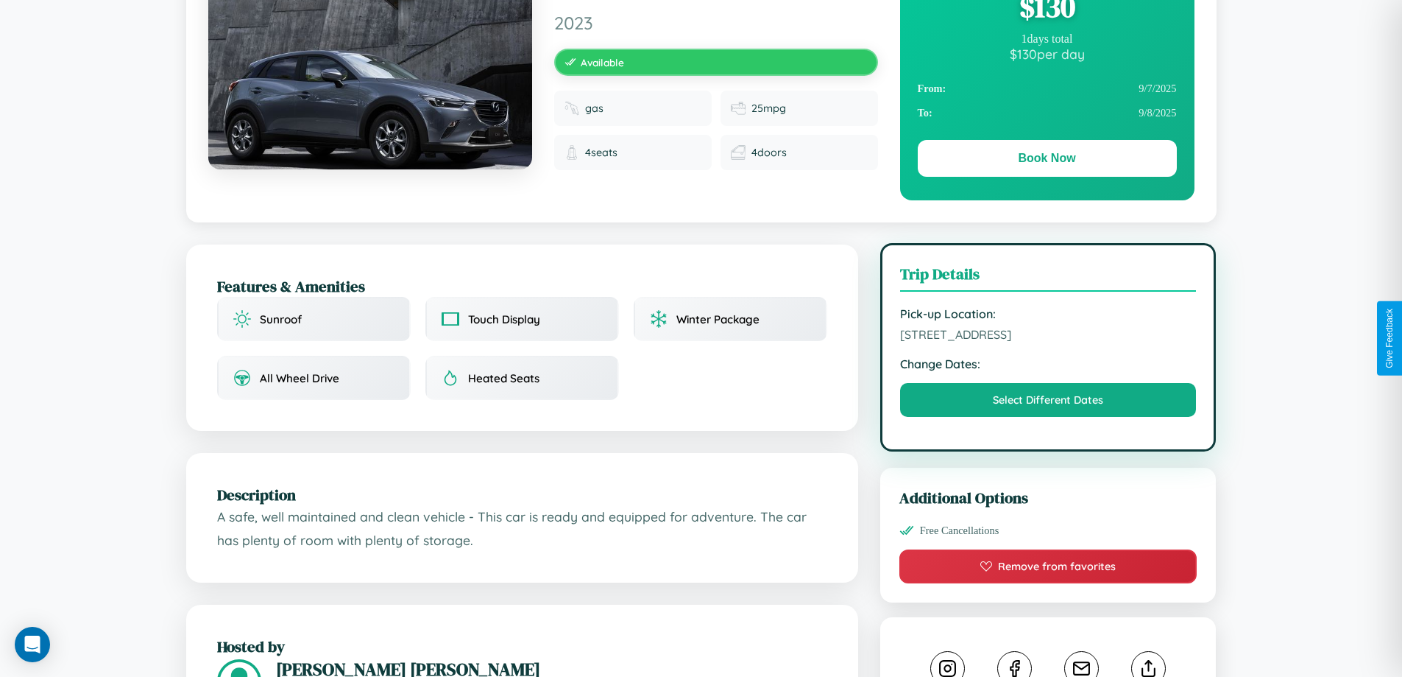
click at [1048, 336] on span "6701 Main Street Dublin 18304 Ireland" at bounding box center [1048, 334] width 297 height 15
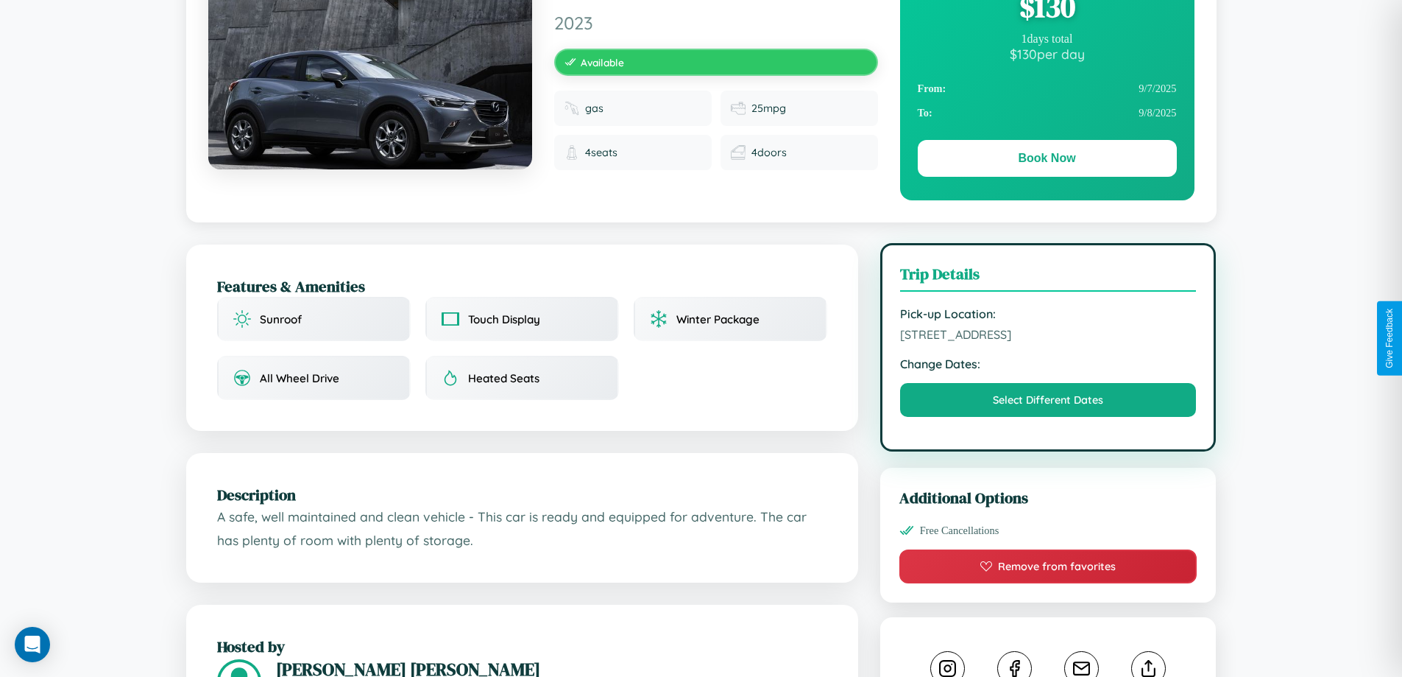
click at [1048, 336] on span "6701 Main Street Dublin 18304 Ireland" at bounding box center [1048, 334] width 297 height 15
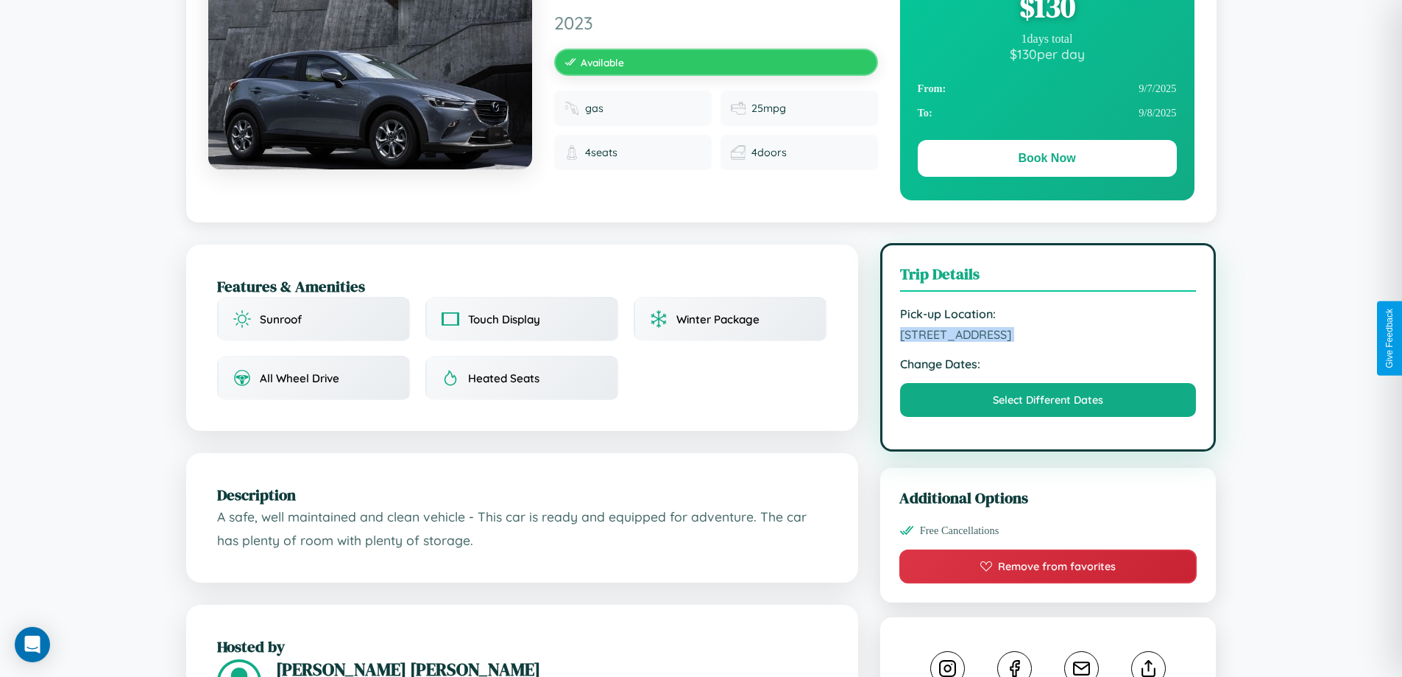
click at [1048, 336] on span "6701 Main Street Dublin 18304 Ireland" at bounding box center [1048, 334] width 297 height 15
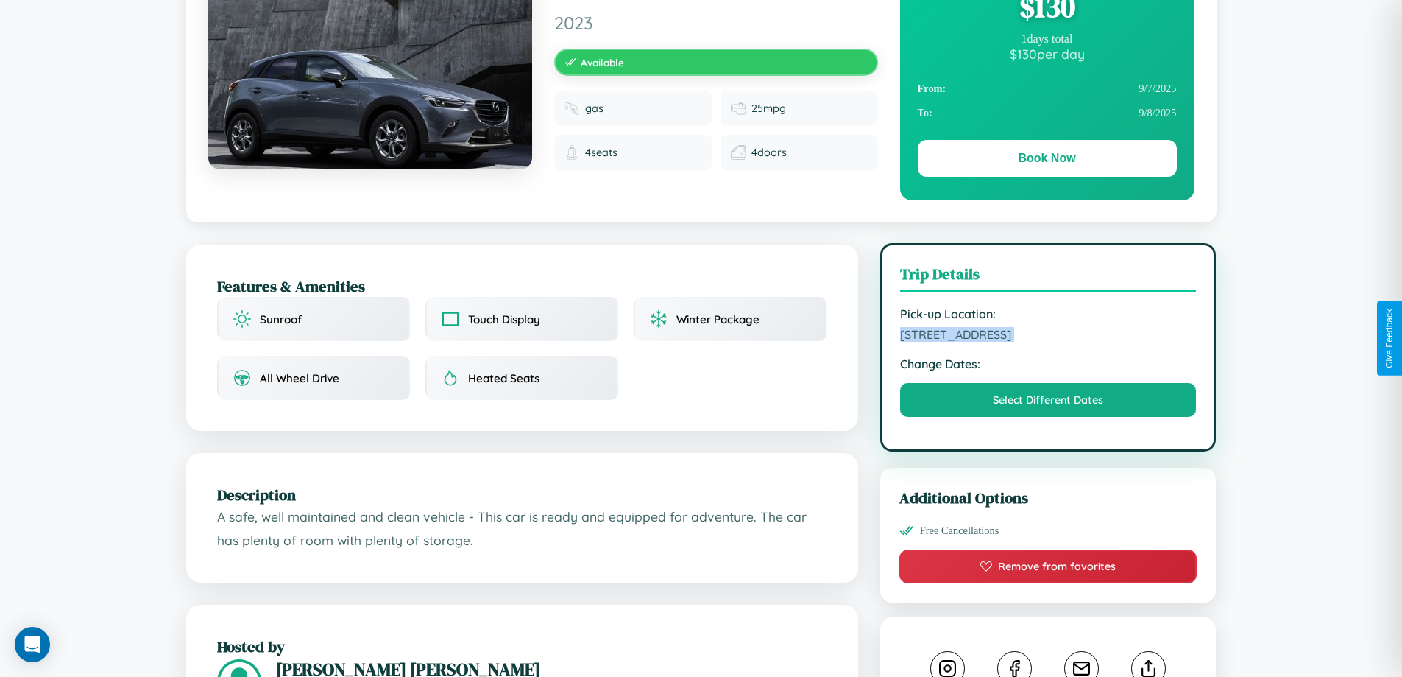
click at [1048, 336] on span "6701 Main Street Dublin 18304 Ireland" at bounding box center [1048, 334] width 297 height 15
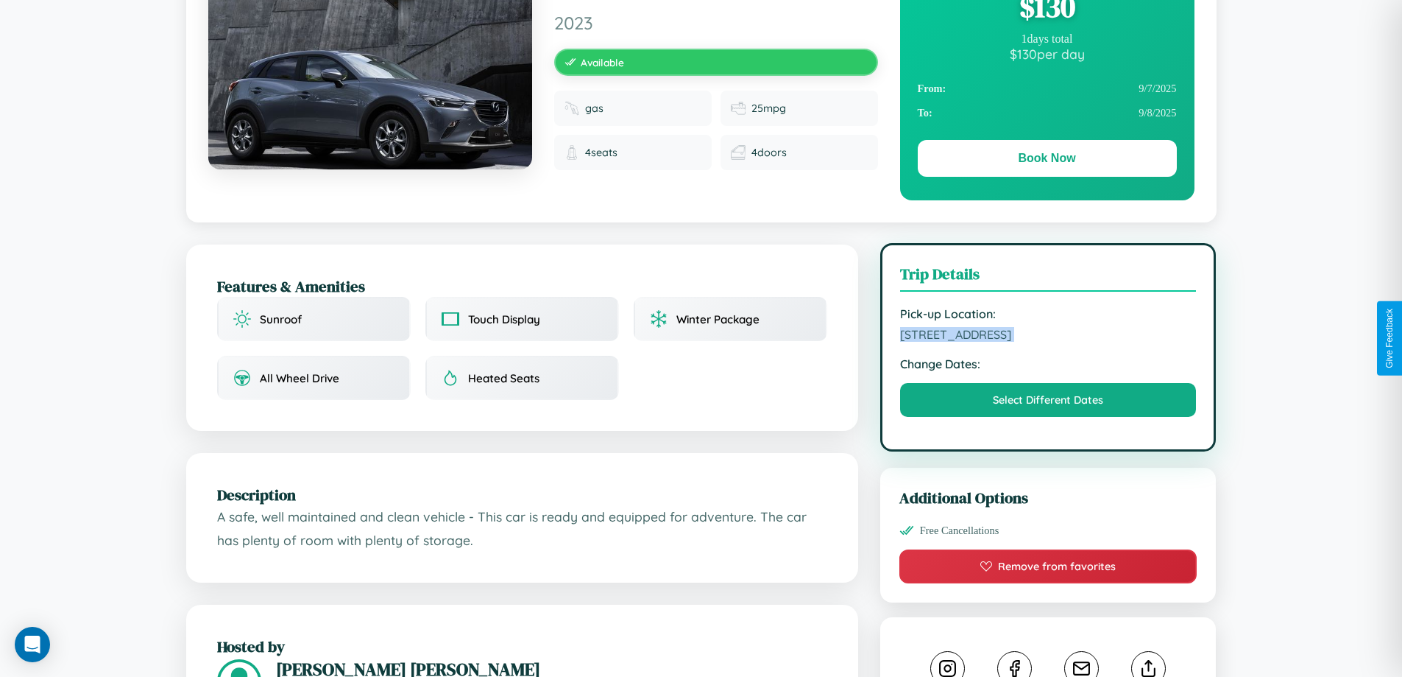
click at [1048, 336] on span "6701 Main Street Dublin 18304 Ireland" at bounding box center [1048, 334] width 297 height 15
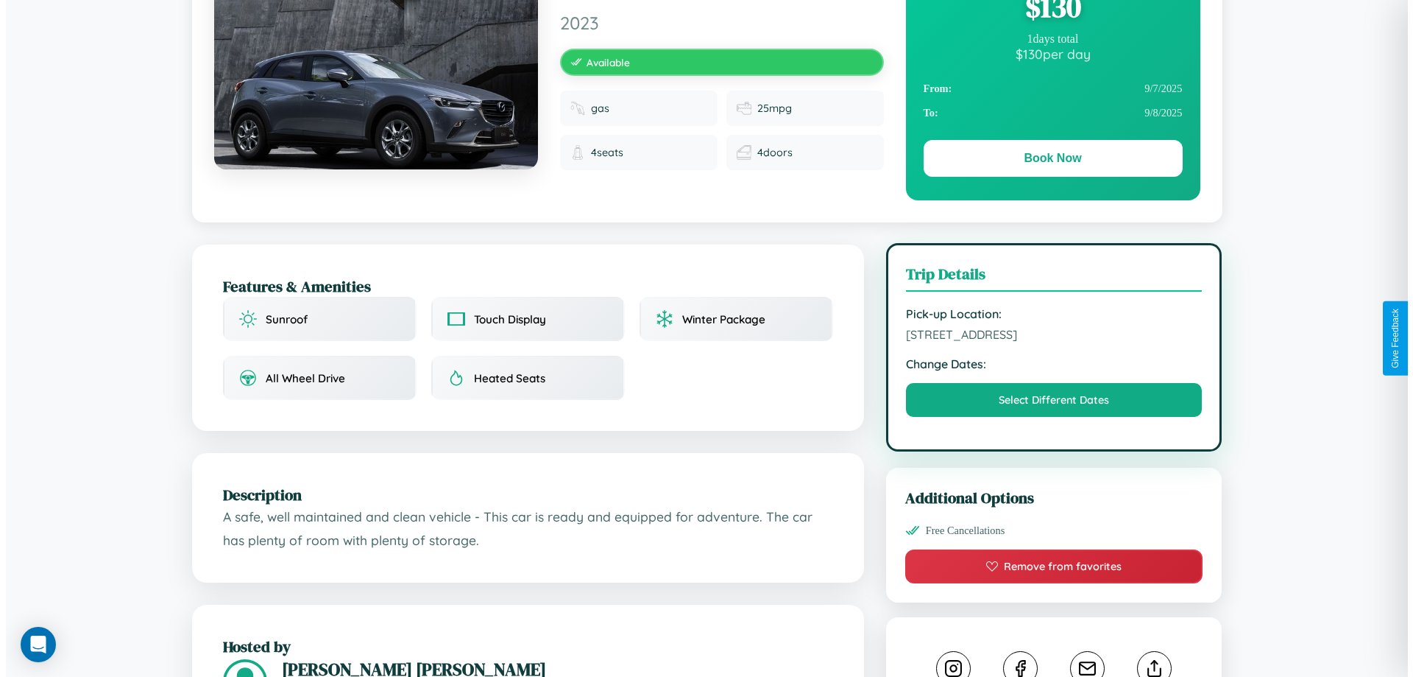
scroll to position [0, 0]
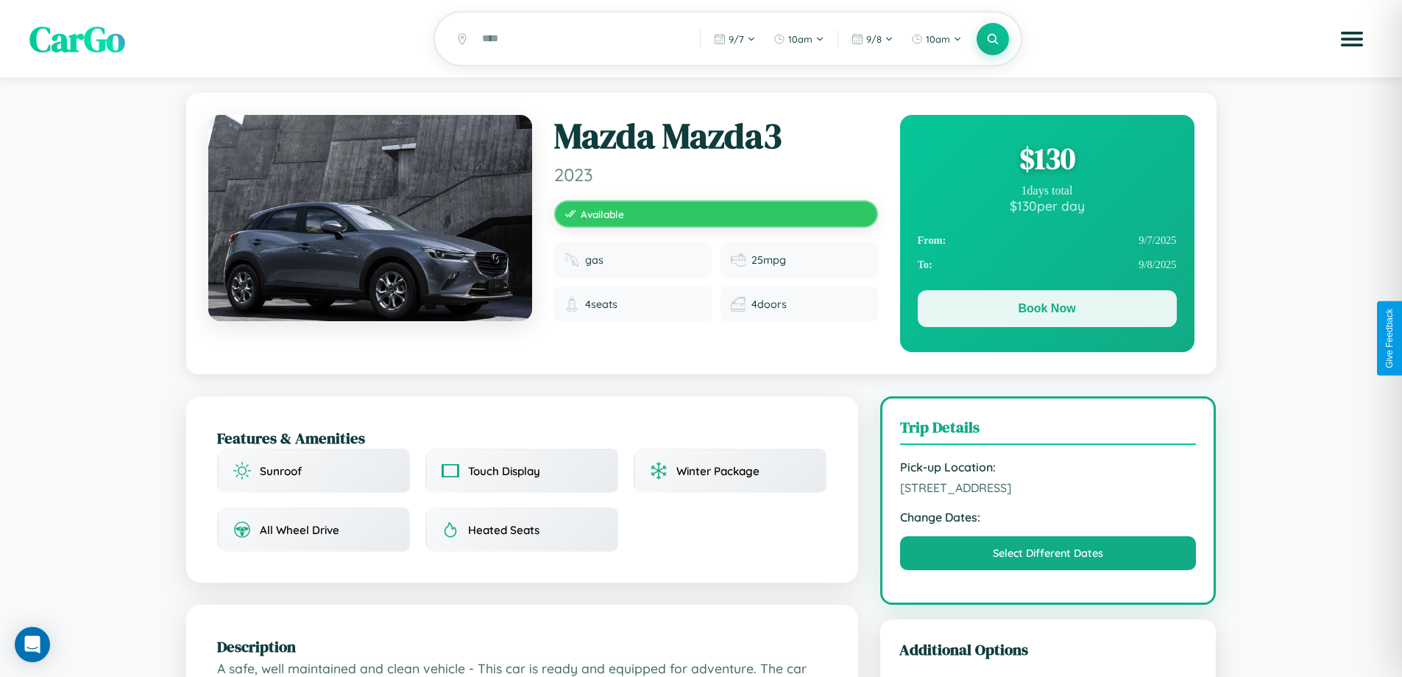
click at [1047, 311] on button "Book Now" at bounding box center [1047, 308] width 259 height 37
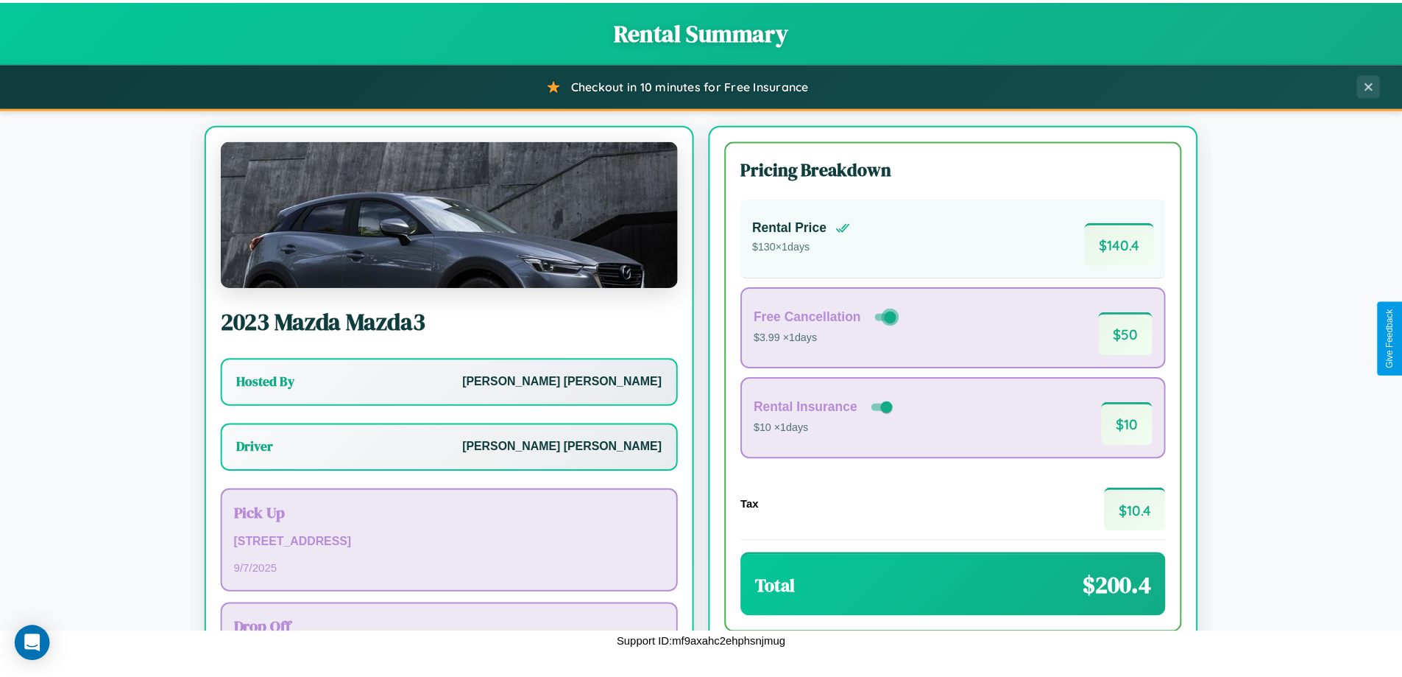
scroll to position [106, 0]
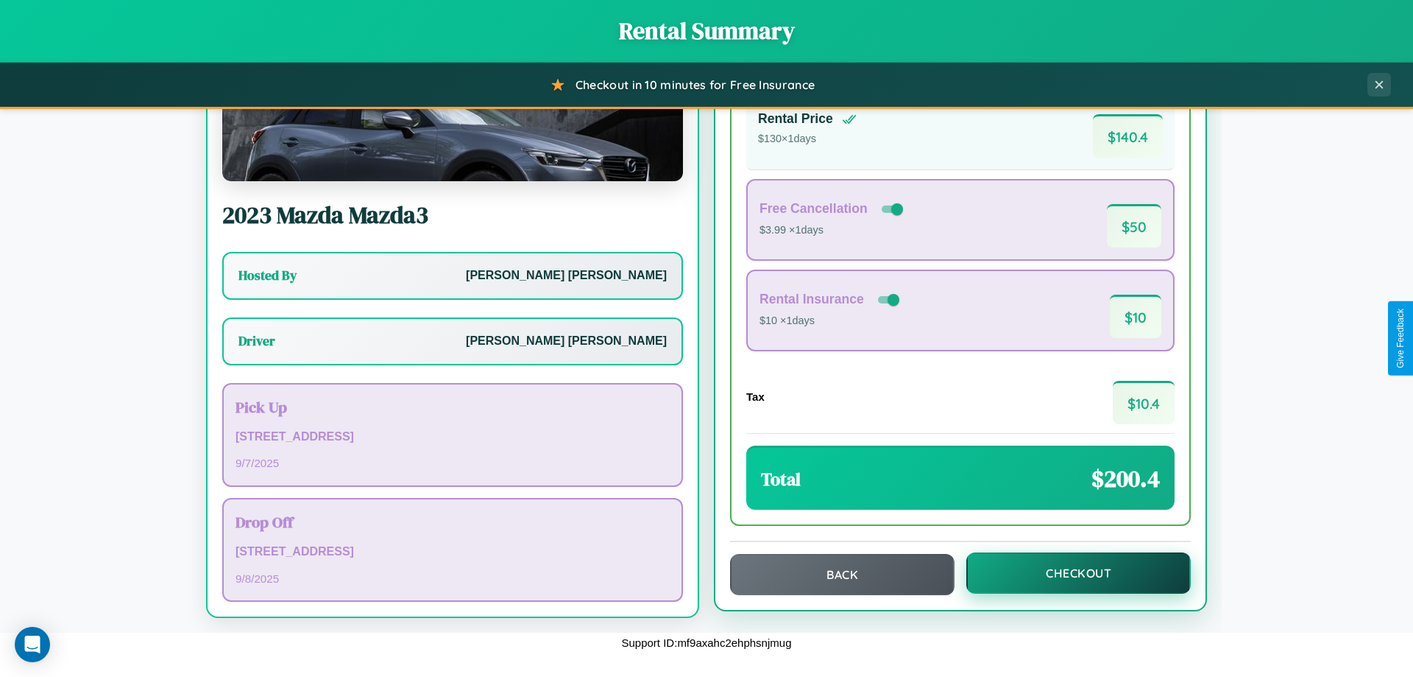
click at [1069, 573] on button "Checkout" at bounding box center [1079, 572] width 225 height 41
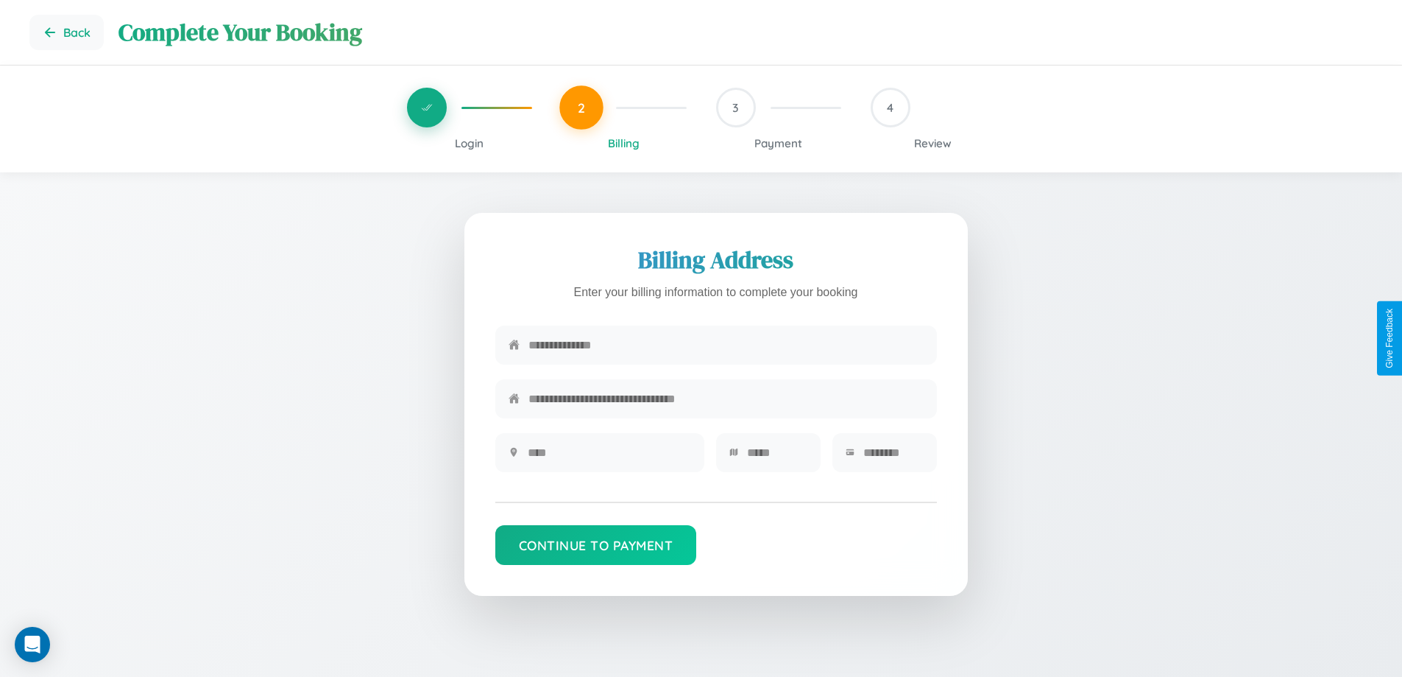
click at [726, 345] on input "text" at bounding box center [726, 345] width 395 height 36
type input "**********"
click at [609, 457] on input "text" at bounding box center [609, 452] width 163 height 36
type input "********"
click at [777, 457] on input "text" at bounding box center [777, 452] width 60 height 36
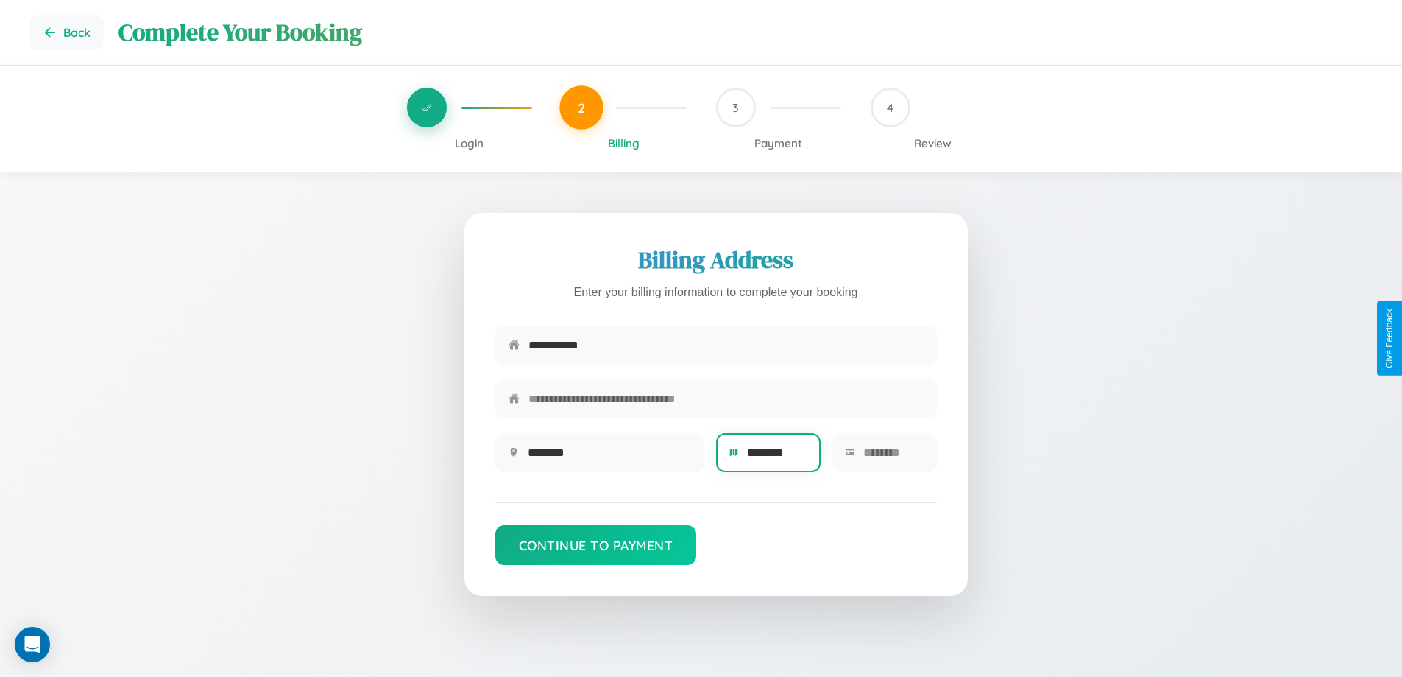
type input "********"
click at [893, 457] on input "text" at bounding box center [894, 452] width 60 height 36
type input "*****"
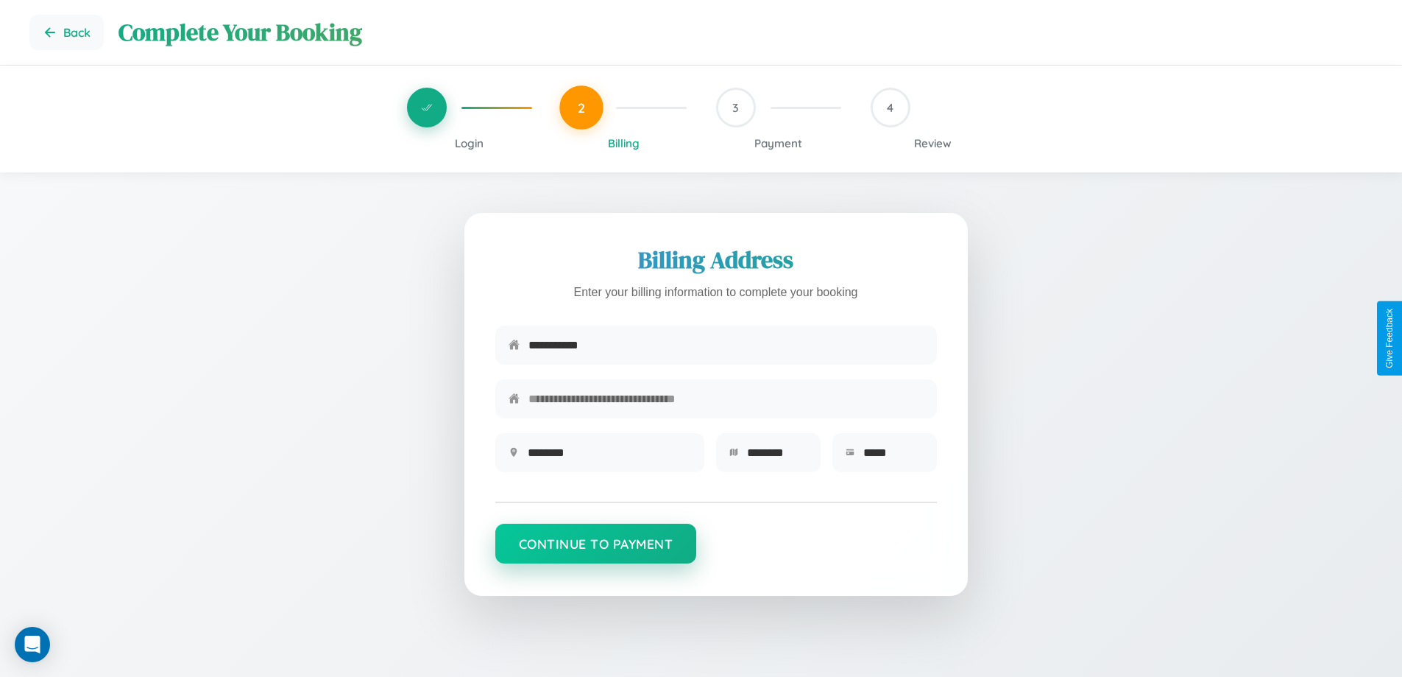
click at [596, 551] on button "Continue to Payment" at bounding box center [596, 543] width 202 height 40
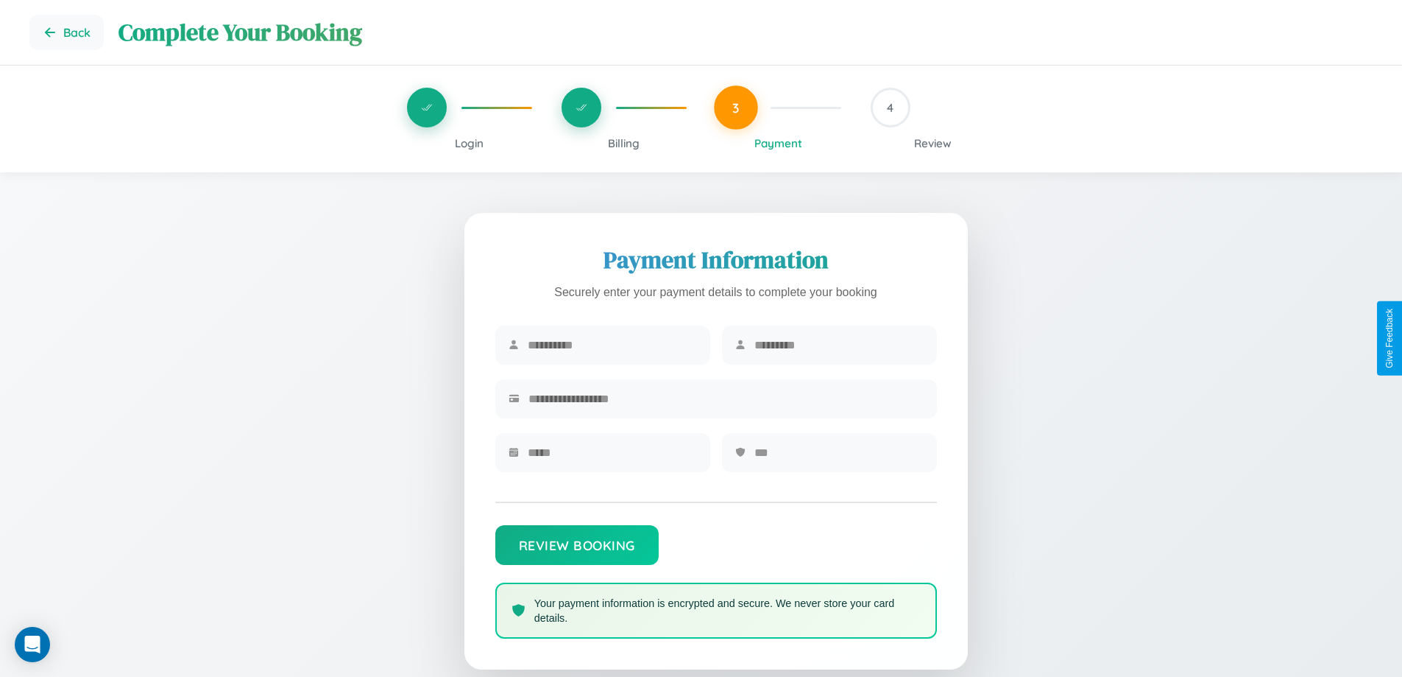
click at [612, 345] on input "text" at bounding box center [612, 345] width 169 height 36
type input "*****"
click at [839, 345] on input "text" at bounding box center [839, 345] width 169 height 36
type input "******"
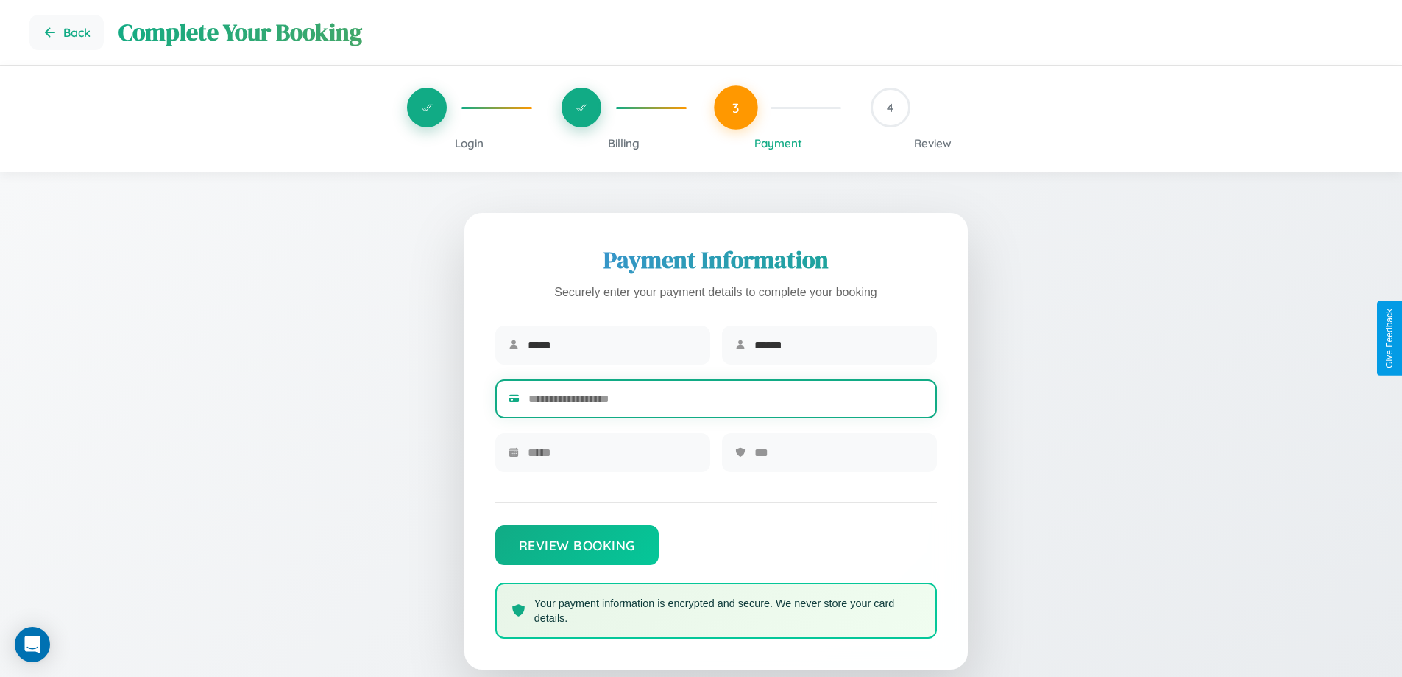
click at [726, 401] on input "text" at bounding box center [726, 399] width 395 height 36
type input "**********"
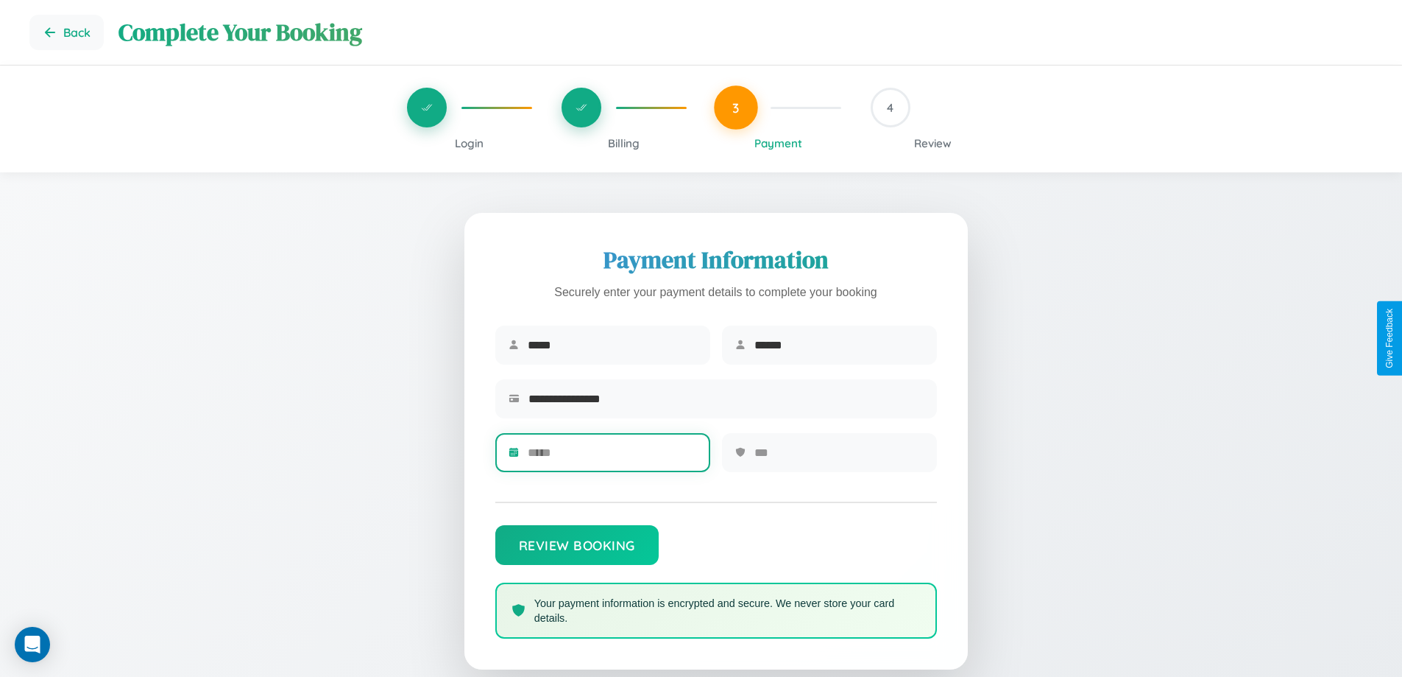
click at [612, 457] on input "text" at bounding box center [612, 452] width 169 height 36
type input "*****"
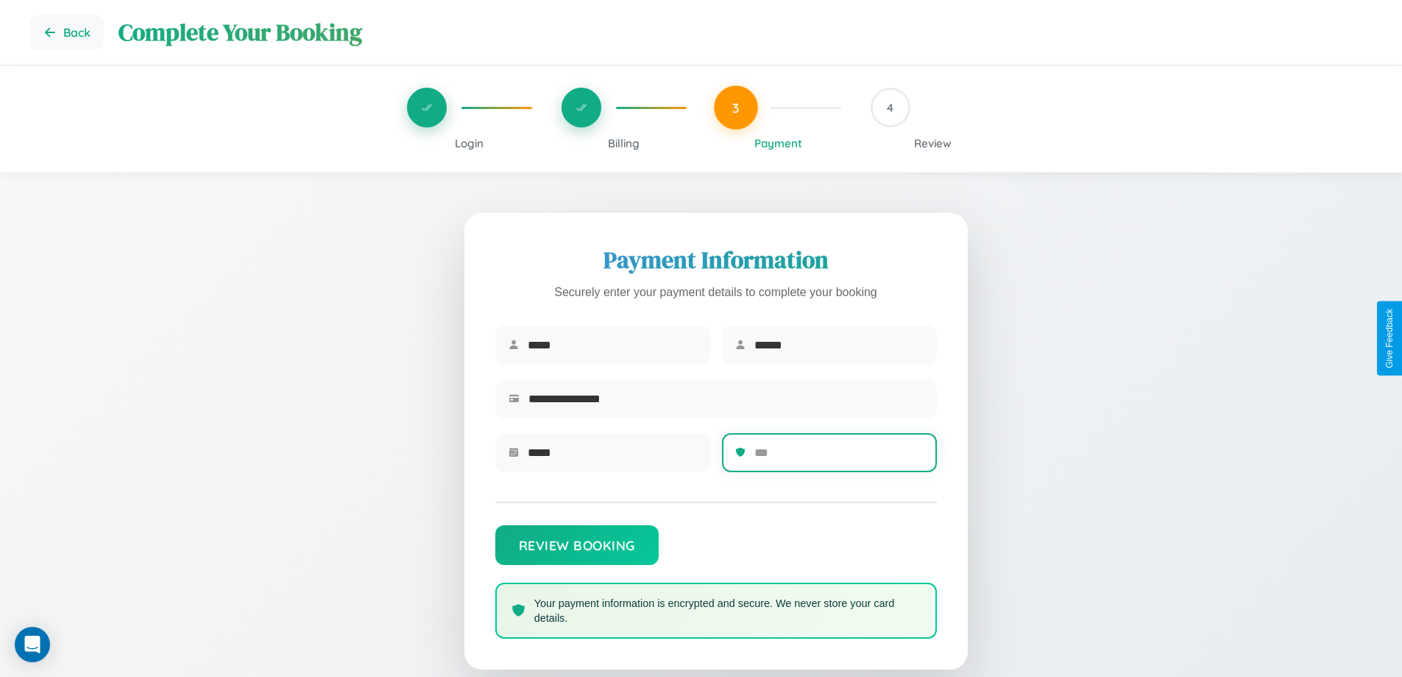
click at [839, 457] on input "text" at bounding box center [839, 452] width 169 height 36
type input "***"
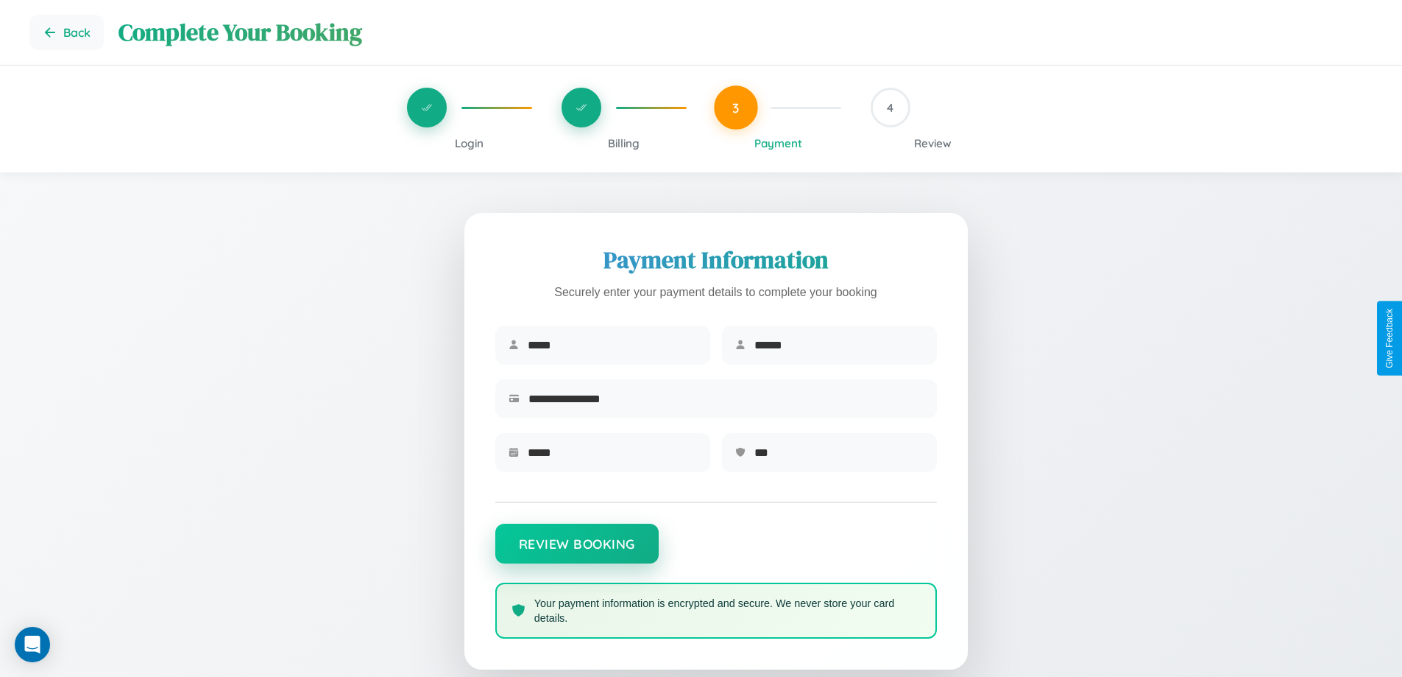
click at [576, 551] on button "Review Booking" at bounding box center [576, 543] width 163 height 40
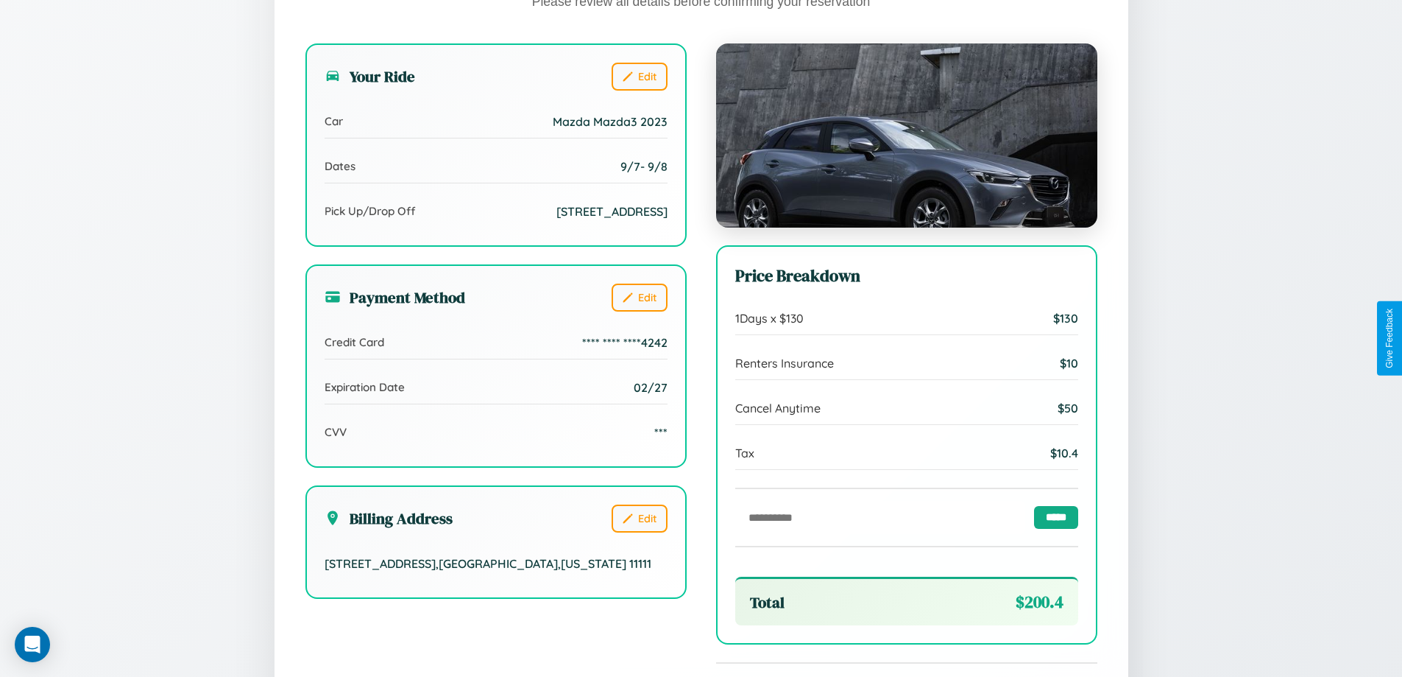
scroll to position [451, 0]
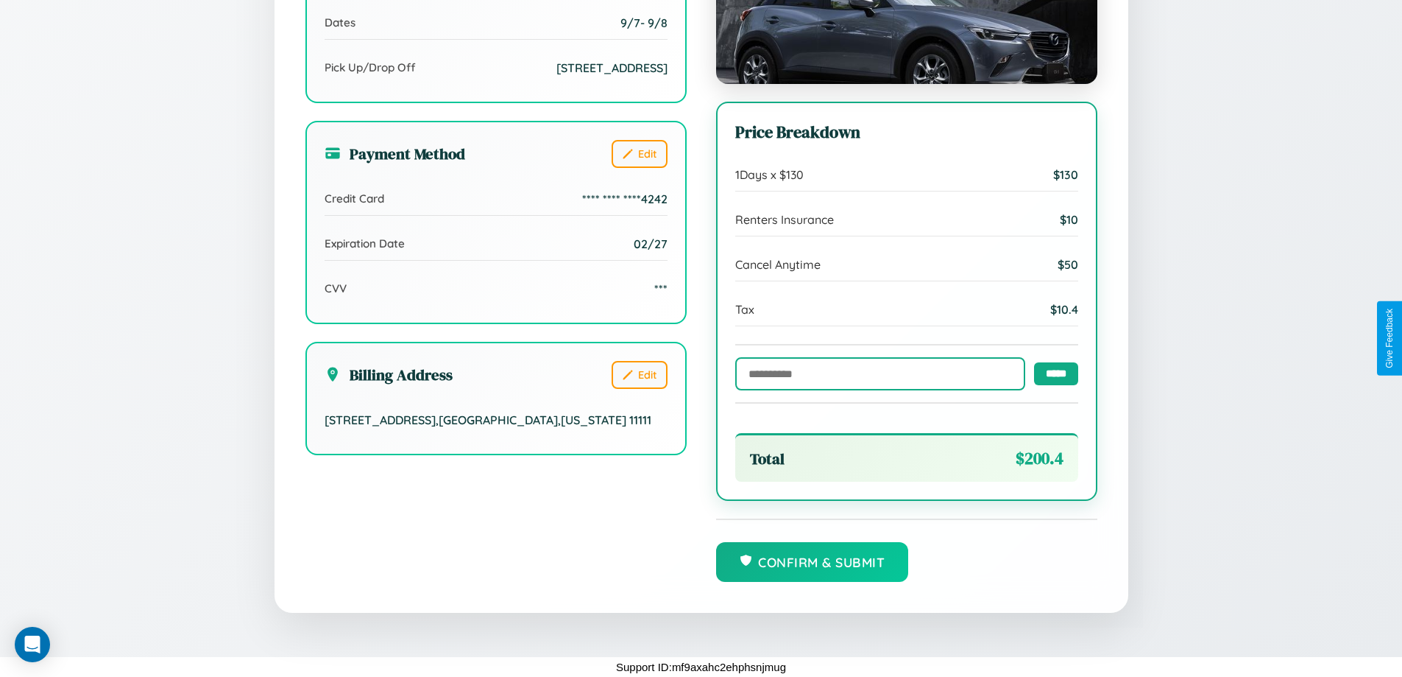
click at [876, 373] on input "text" at bounding box center [880, 373] width 290 height 33
type input "******"
click at [1052, 373] on input "*****" at bounding box center [1056, 372] width 44 height 23
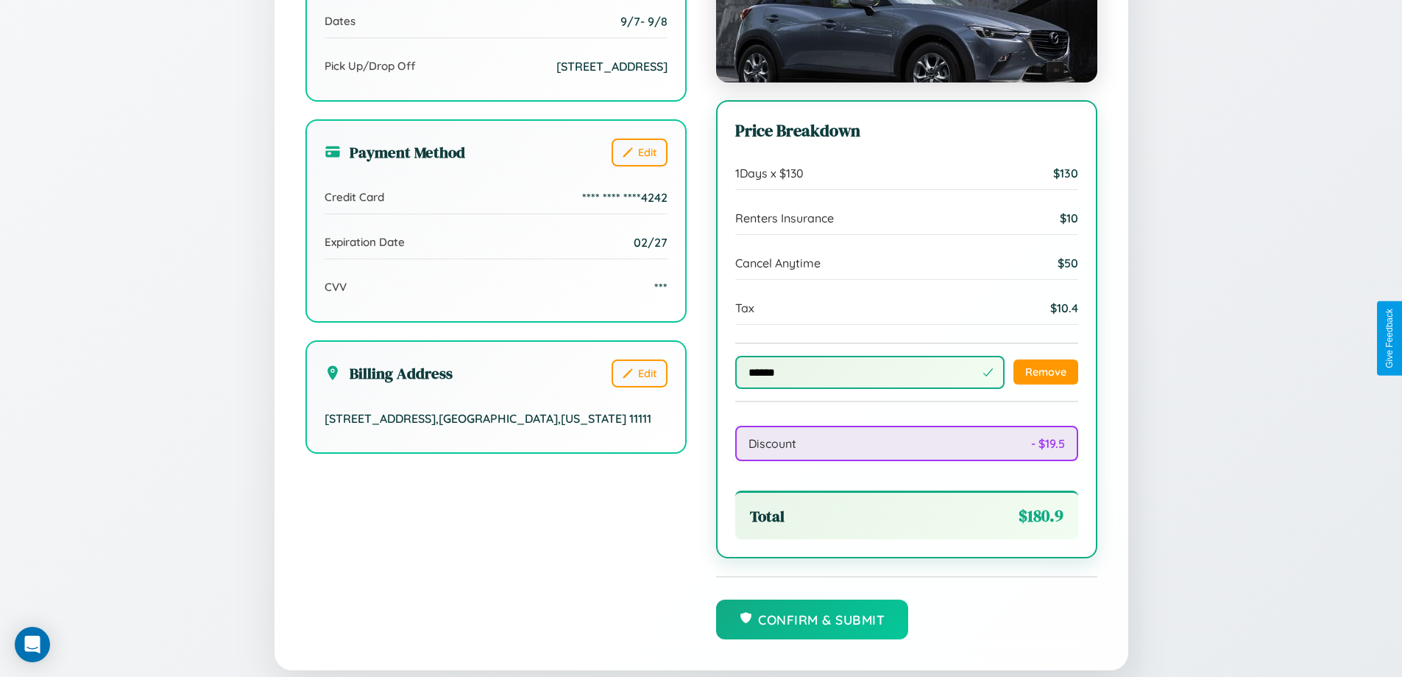
scroll to position [509, 0]
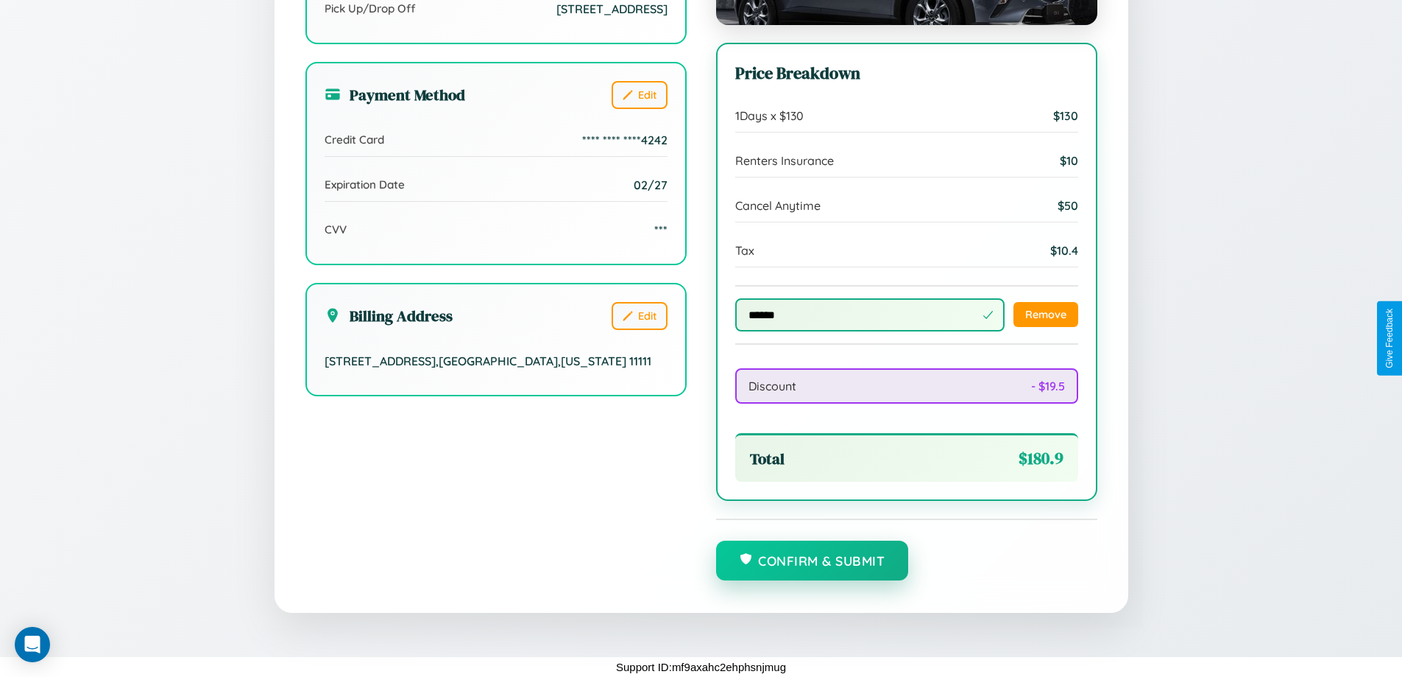
click at [812, 561] on button "Confirm & Submit" at bounding box center [812, 560] width 193 height 40
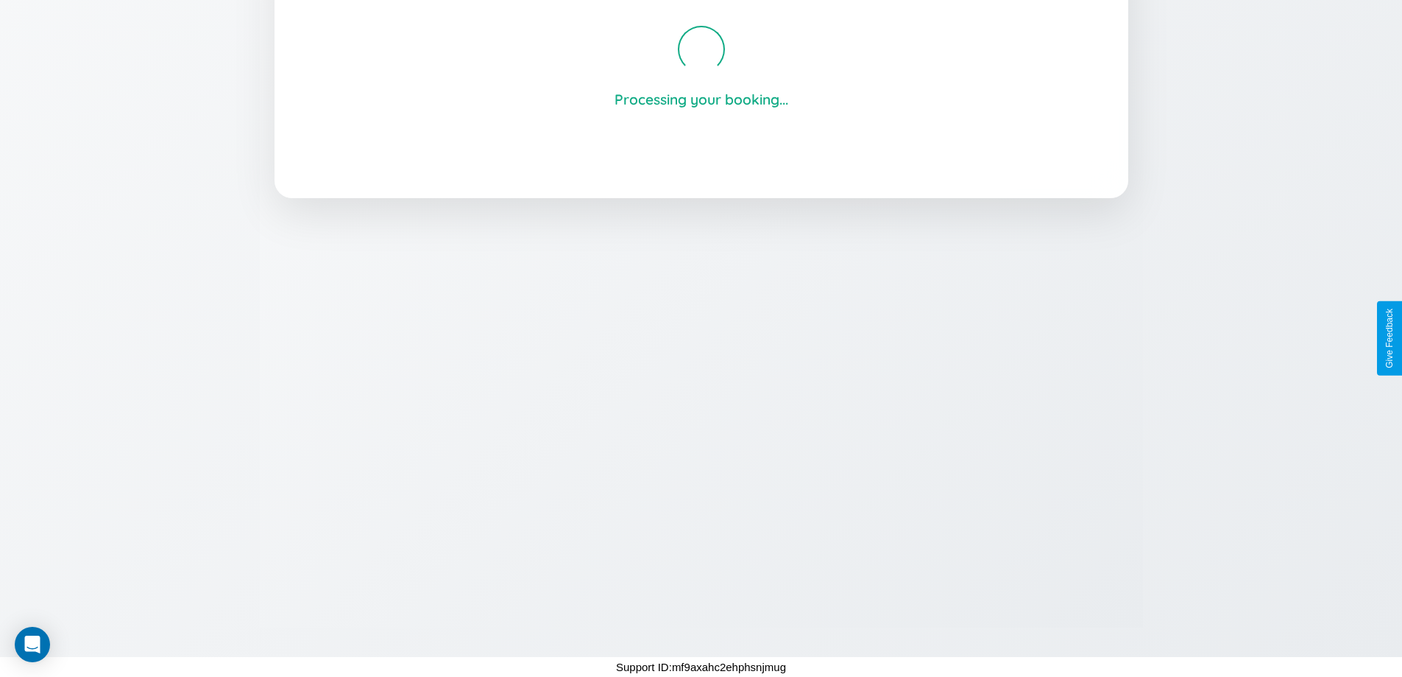
scroll to position [280, 0]
